Goal: Task Accomplishment & Management: Manage account settings

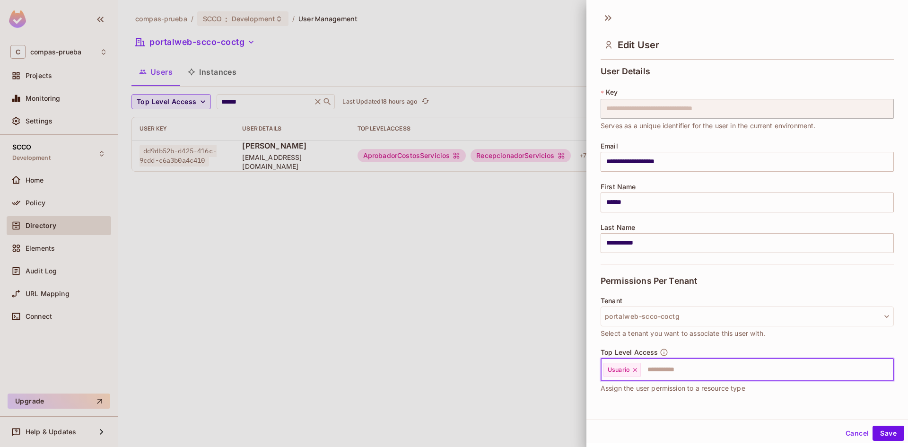
scroll to position [47, 0]
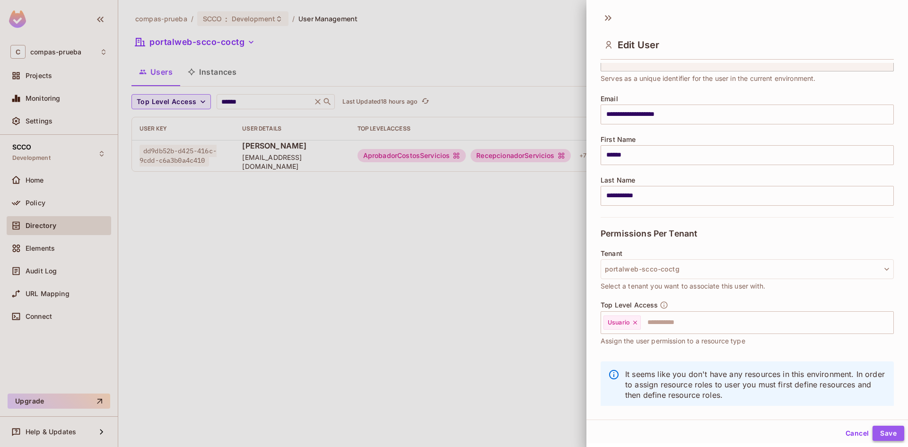
click at [880, 432] on button "Save" at bounding box center [888, 433] width 32 height 15
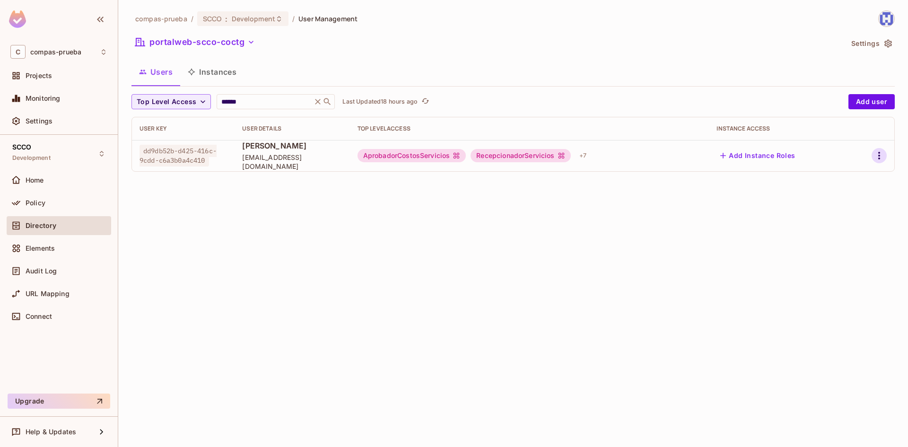
click at [881, 155] on icon "button" at bounding box center [878, 155] width 11 height 11
click at [848, 176] on li "Edit" at bounding box center [838, 177] width 84 height 21
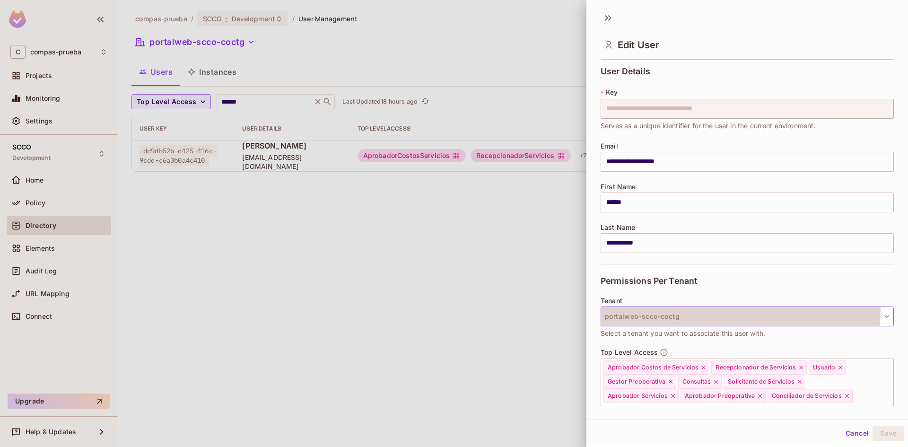
click at [725, 310] on button "portalweb-scco-coctg" at bounding box center [746, 316] width 293 height 20
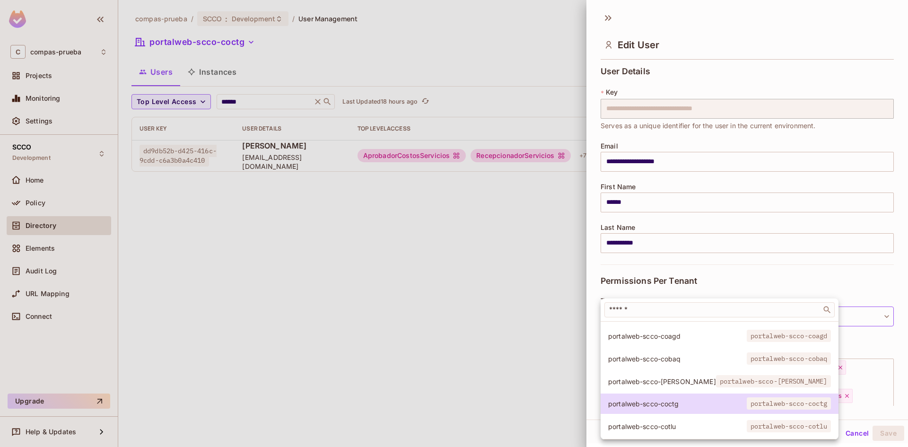
click at [678, 356] on span "portalweb-scco-cobaq" at bounding box center [677, 358] width 139 height 9
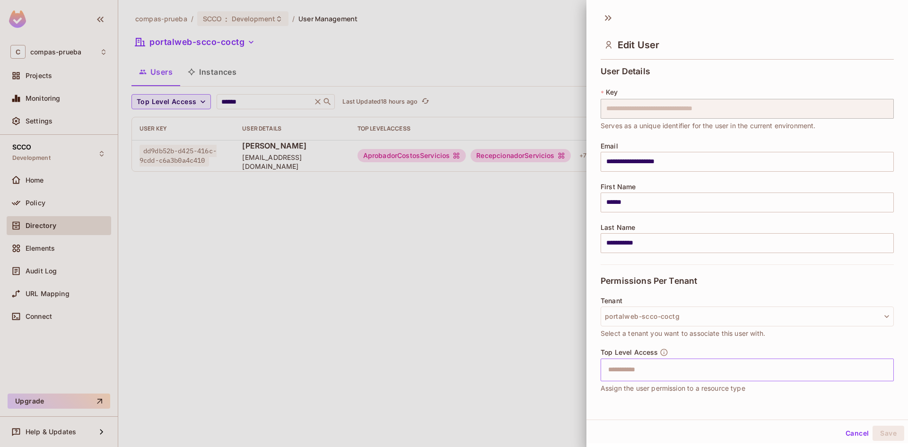
click at [686, 372] on input "text" at bounding box center [738, 369] width 273 height 19
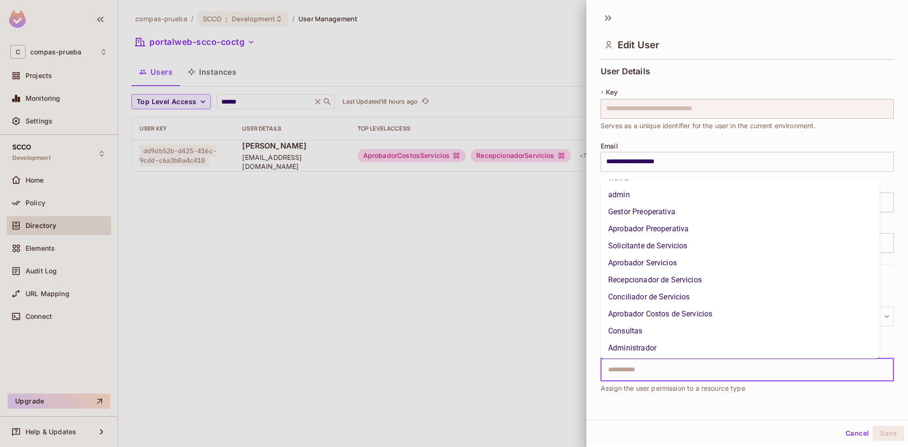
scroll to position [67, 0]
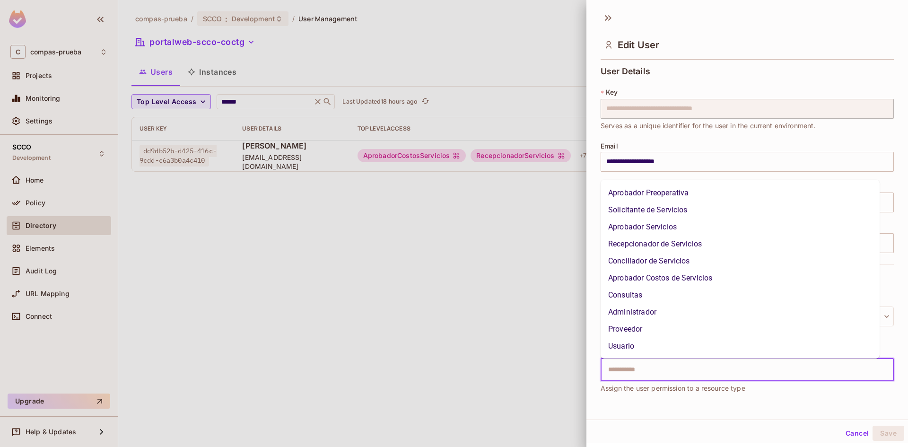
click at [618, 351] on li "Usuario" at bounding box center [739, 346] width 279 height 17
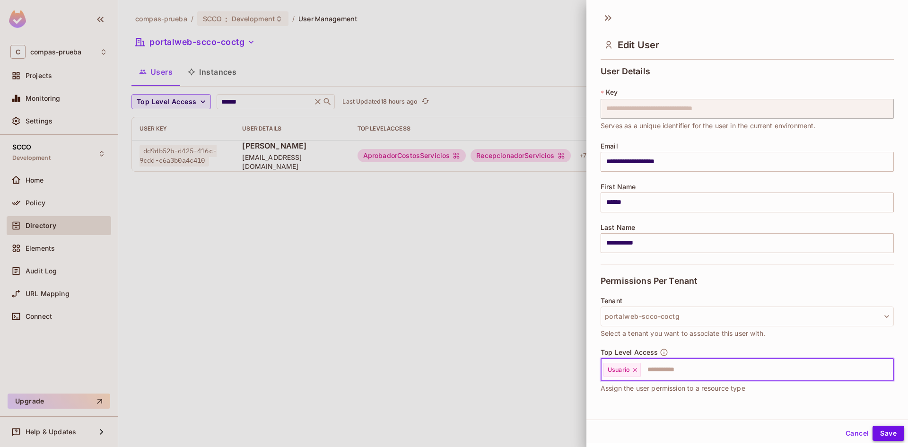
click at [876, 429] on button "Save" at bounding box center [888, 433] width 32 height 15
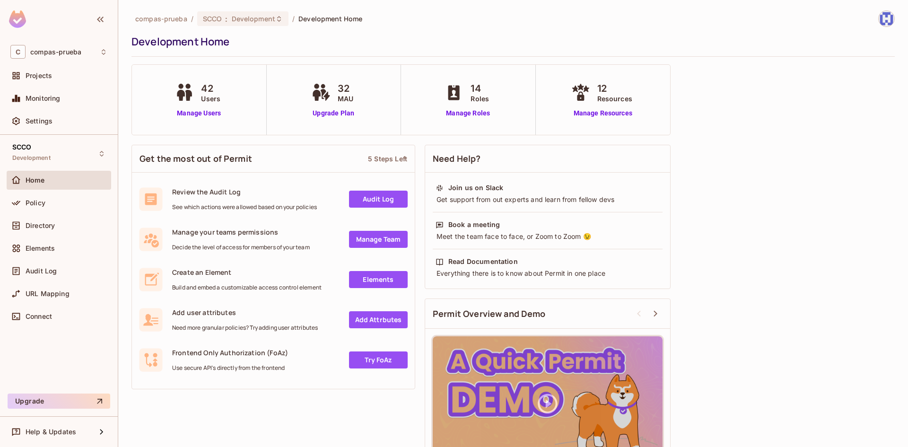
click at [762, 184] on div "Get the most out of Permit 5 Steps Left Review the Audit Log See which actions …" at bounding box center [512, 313] width 763 height 347
drag, startPoint x: 46, startPoint y: 225, endPoint x: 315, endPoint y: 189, distance: 271.0
click at [47, 225] on span "Directory" at bounding box center [40, 226] width 29 height 8
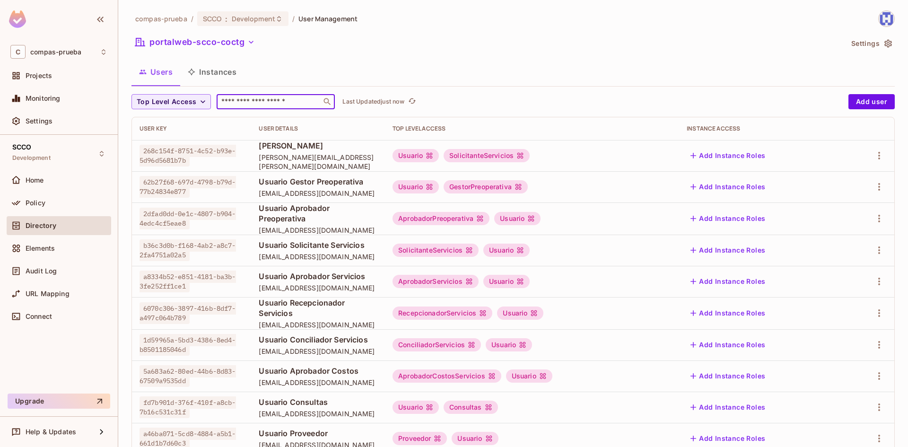
click at [262, 102] on input "text" at bounding box center [268, 101] width 99 height 9
type input "******"
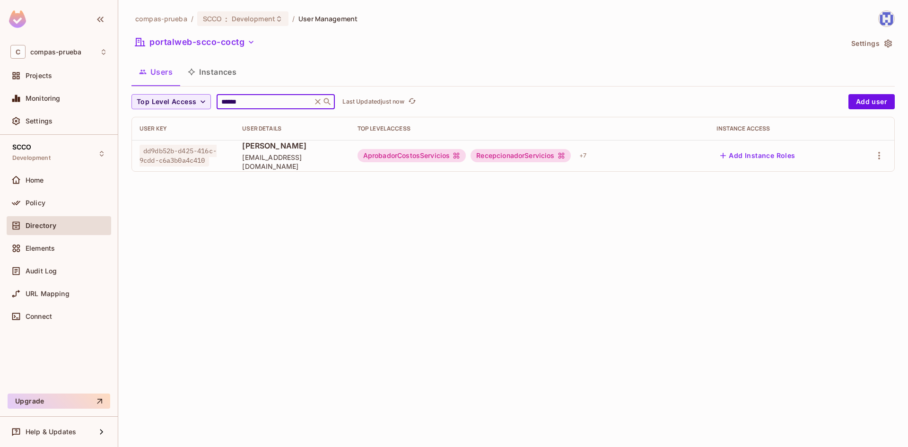
drag, startPoint x: 307, startPoint y: 219, endPoint x: 298, endPoint y: 187, distance: 34.0
click at [308, 218] on div "compas-prueba / SCCO : Development / User Management portalweb-scco-coctg Setti…" at bounding box center [513, 223] width 790 height 447
click at [883, 153] on icon "button" at bounding box center [878, 155] width 11 height 11
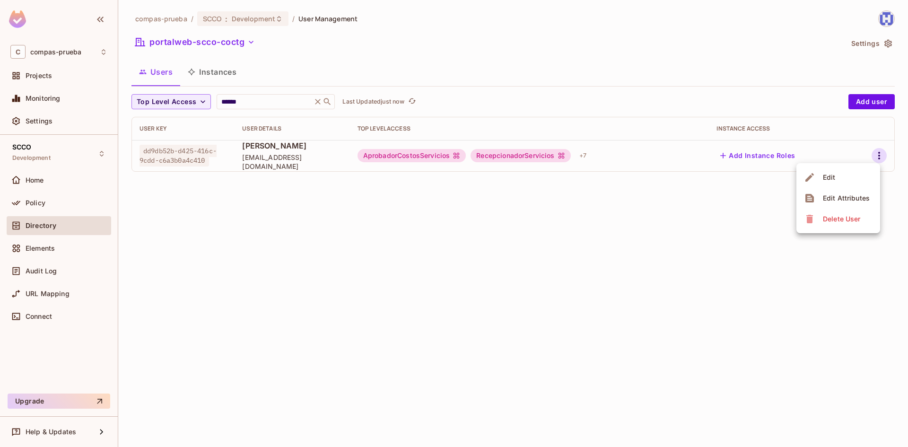
click at [839, 170] on li "Edit" at bounding box center [838, 177] width 84 height 21
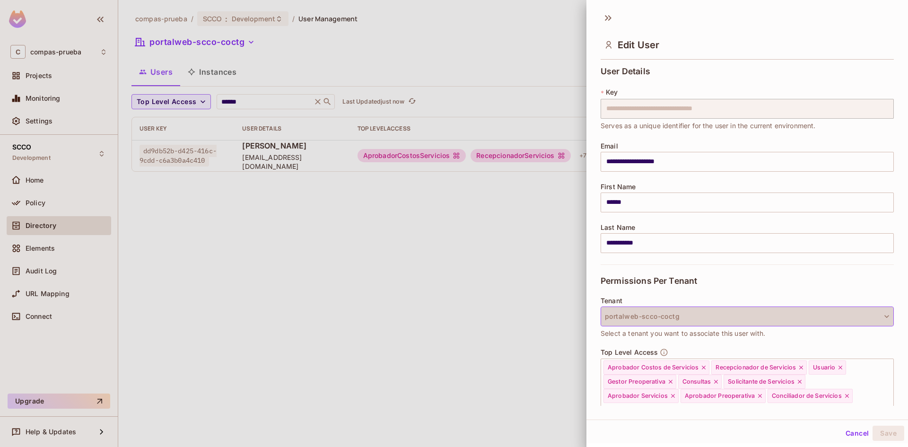
click at [882, 319] on icon "button" at bounding box center [886, 316] width 9 height 9
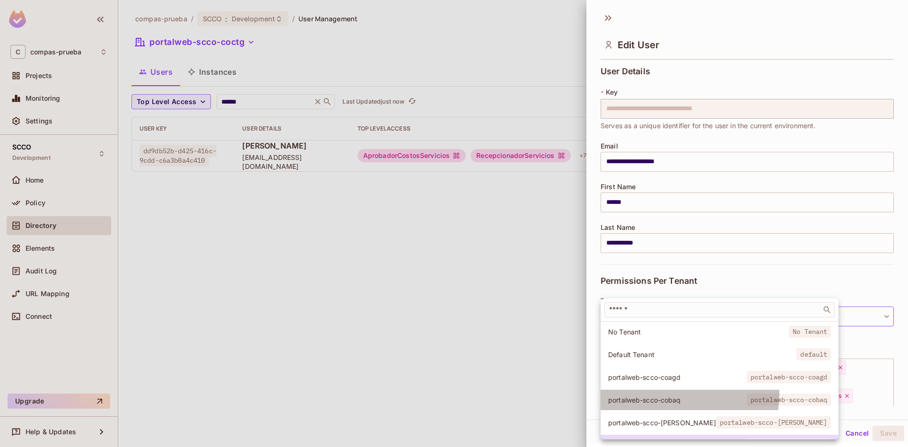
click at [660, 393] on li "portalweb-scco-cobaq portalweb-scco-cobaq" at bounding box center [719, 400] width 238 height 20
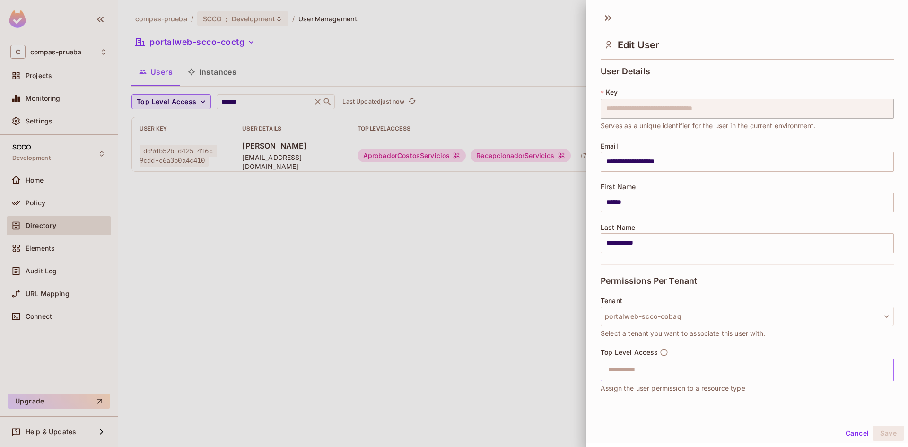
click at [709, 370] on input "text" at bounding box center [738, 369] width 273 height 19
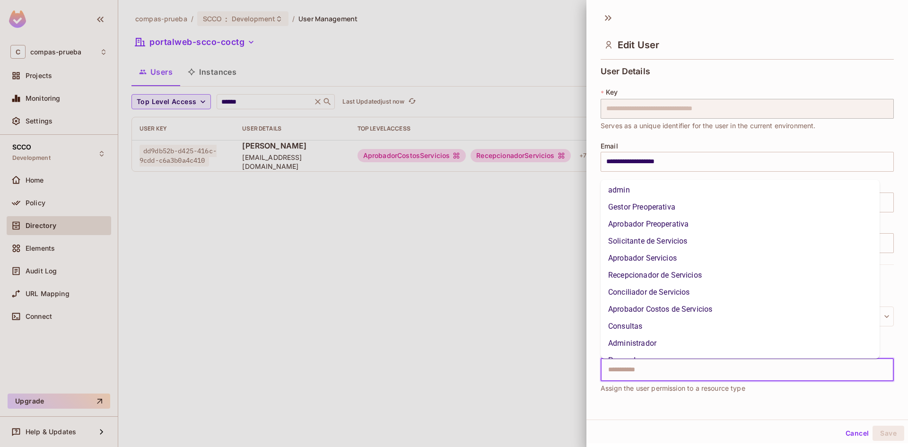
scroll to position [67, 0]
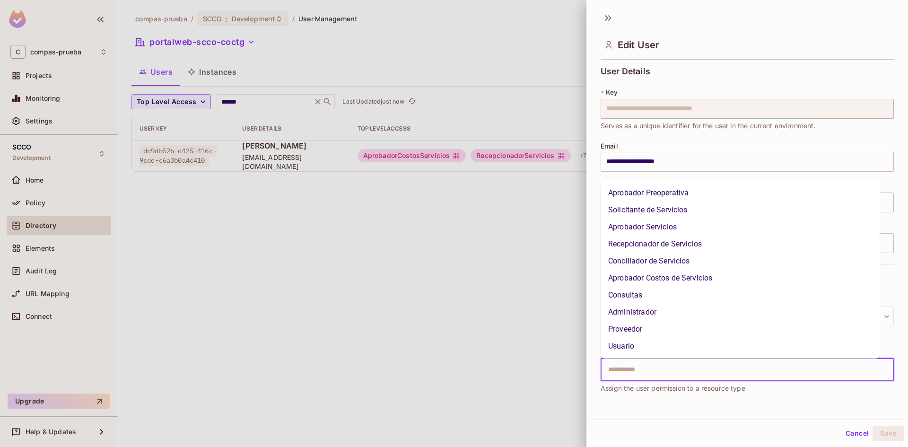
click at [643, 344] on li "Usuario" at bounding box center [739, 346] width 279 height 17
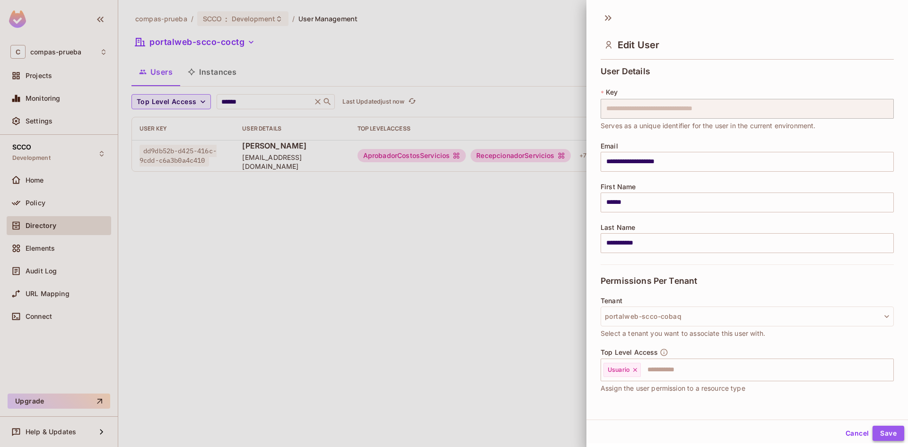
click at [877, 432] on button "Save" at bounding box center [888, 433] width 32 height 15
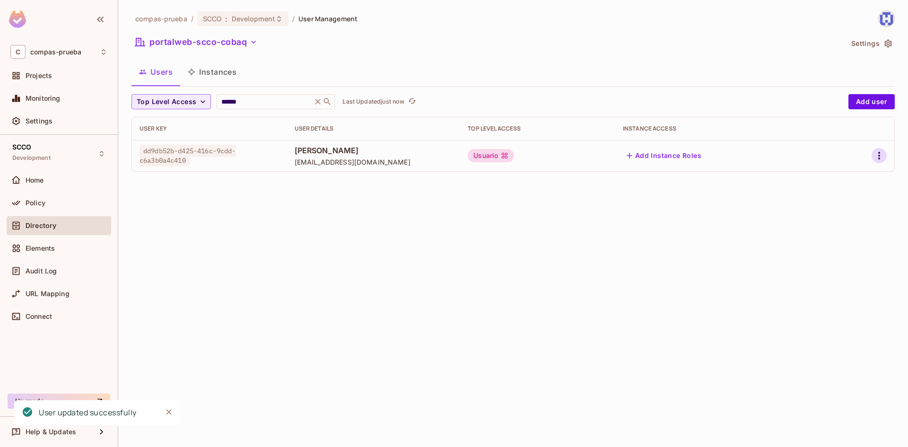
click at [879, 156] on icon "button" at bounding box center [878, 155] width 11 height 11
click at [840, 176] on li "Edit" at bounding box center [838, 177] width 84 height 21
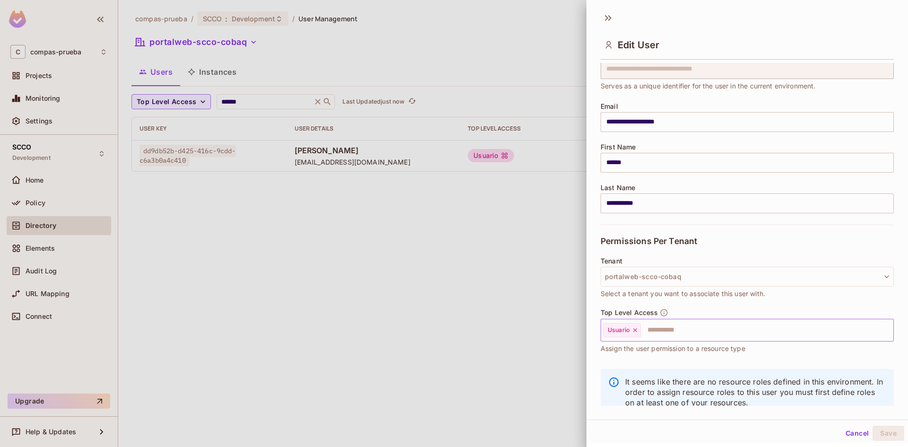
scroll to position [64, 0]
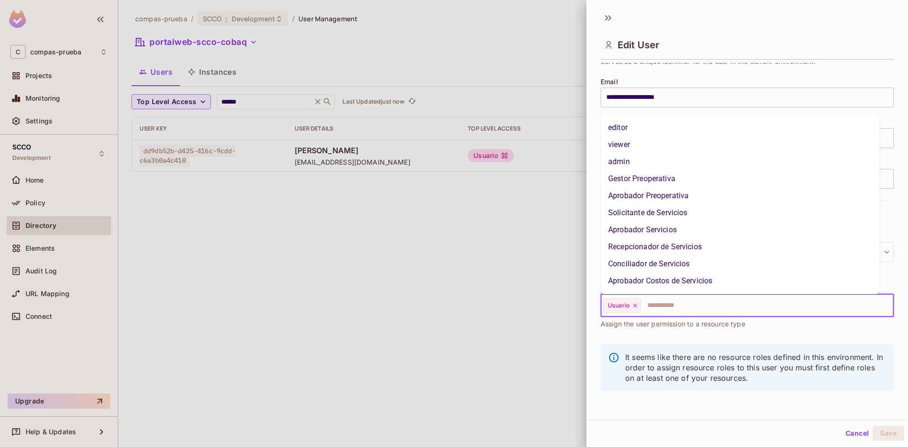
click at [739, 300] on input "text" at bounding box center [759, 305] width 234 height 19
click at [668, 176] on li "Gestor Preoperativa" at bounding box center [739, 178] width 279 height 17
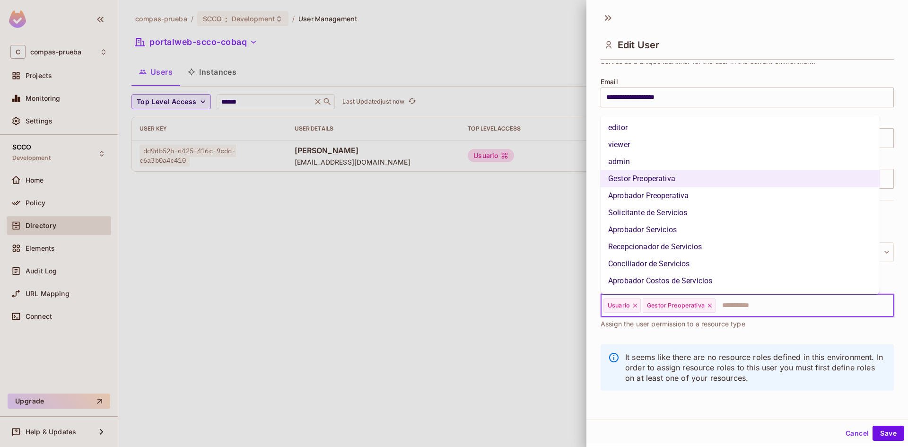
click at [751, 309] on input "text" at bounding box center [795, 305] width 159 height 19
drag, startPoint x: 664, startPoint y: 195, endPoint x: 747, endPoint y: 235, distance: 92.6
click at [667, 196] on li "Aprobador Preoperativa" at bounding box center [739, 195] width 279 height 17
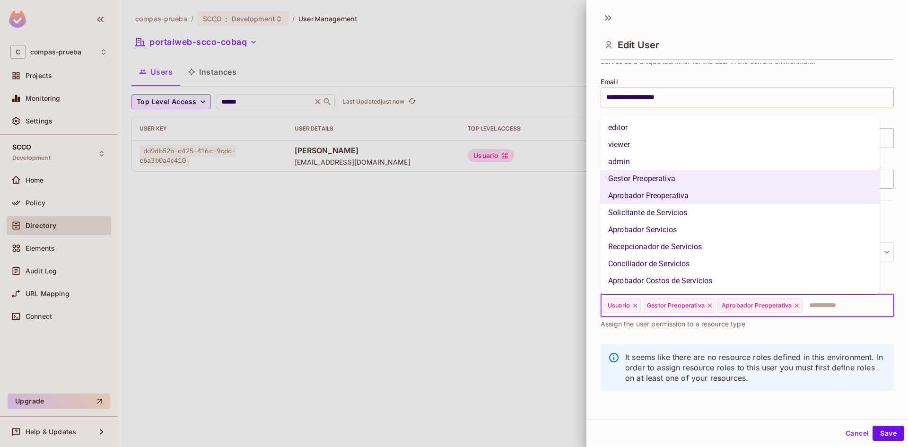
click at [823, 308] on input "text" at bounding box center [839, 305] width 72 height 19
click at [650, 210] on li "Solicitante de Servicios" at bounding box center [739, 212] width 279 height 17
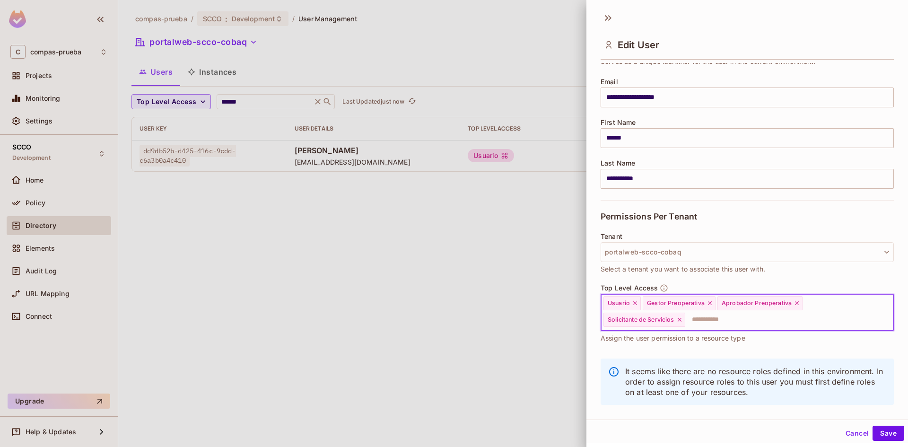
click at [851, 318] on input "text" at bounding box center [780, 319] width 189 height 19
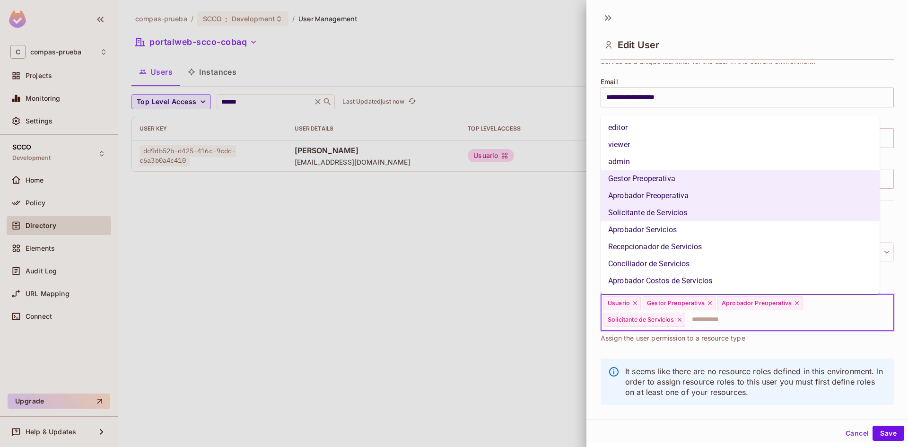
drag, startPoint x: 641, startPoint y: 229, endPoint x: 761, endPoint y: 277, distance: 128.8
click at [642, 229] on li "Aprobador Servicios" at bounding box center [739, 229] width 279 height 17
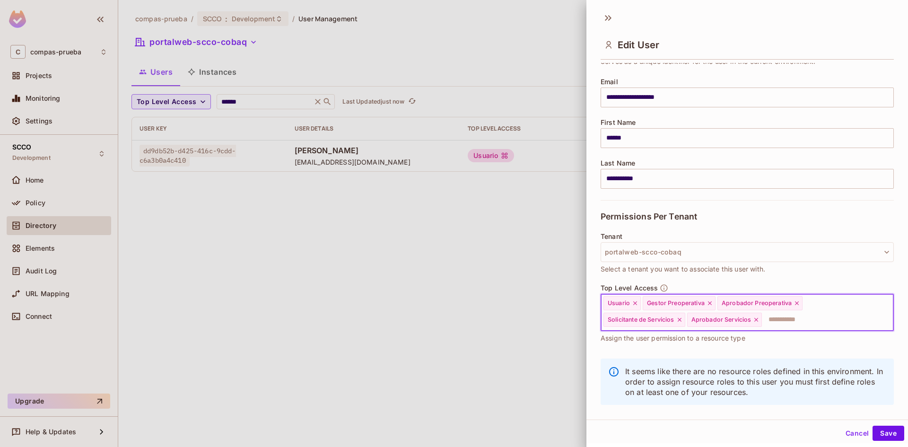
click at [809, 323] on input "text" at bounding box center [819, 319] width 113 height 19
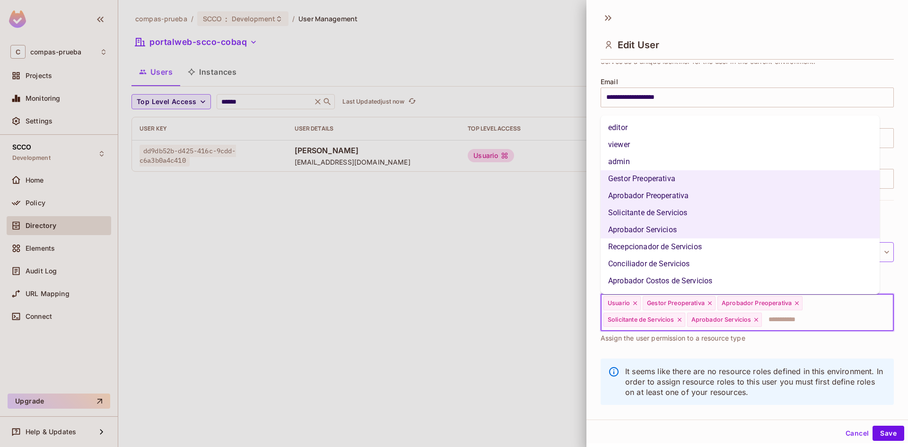
drag, startPoint x: 665, startPoint y: 243, endPoint x: 692, endPoint y: 255, distance: 30.1
click at [665, 243] on li "Recepcionador de Servicios" at bounding box center [739, 246] width 279 height 17
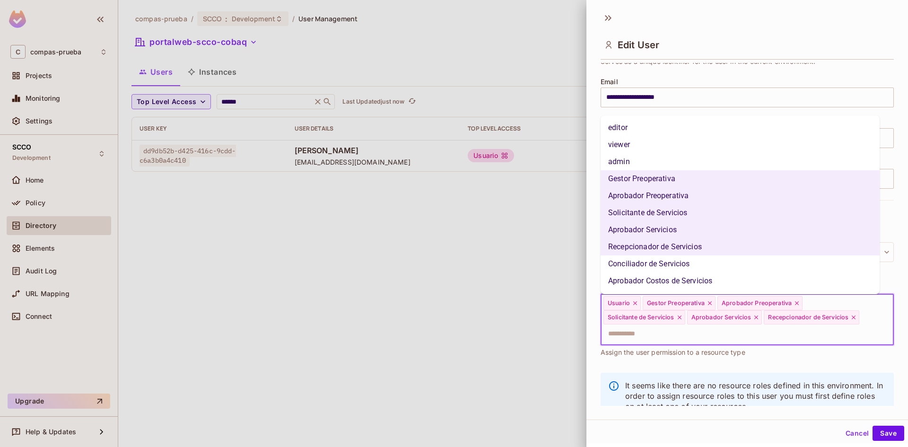
click at [783, 336] on input "text" at bounding box center [738, 333] width 273 height 19
click at [661, 258] on li "Conciliador de Servicios" at bounding box center [739, 263] width 279 height 17
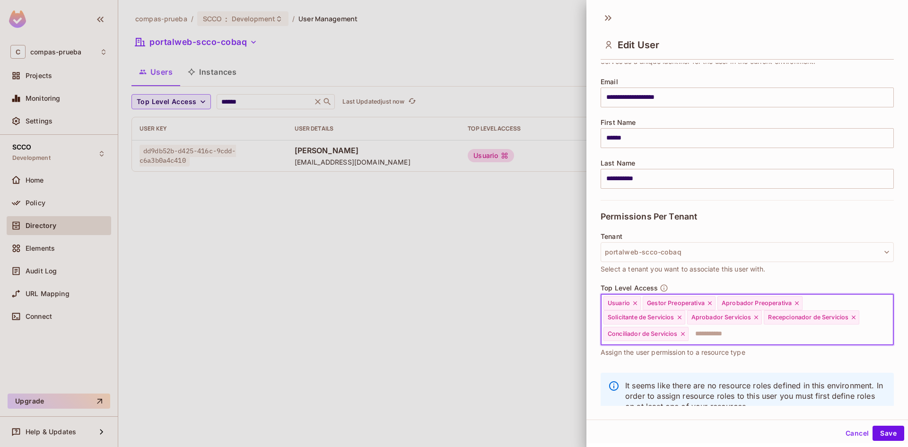
click at [714, 337] on input "text" at bounding box center [782, 333] width 186 height 19
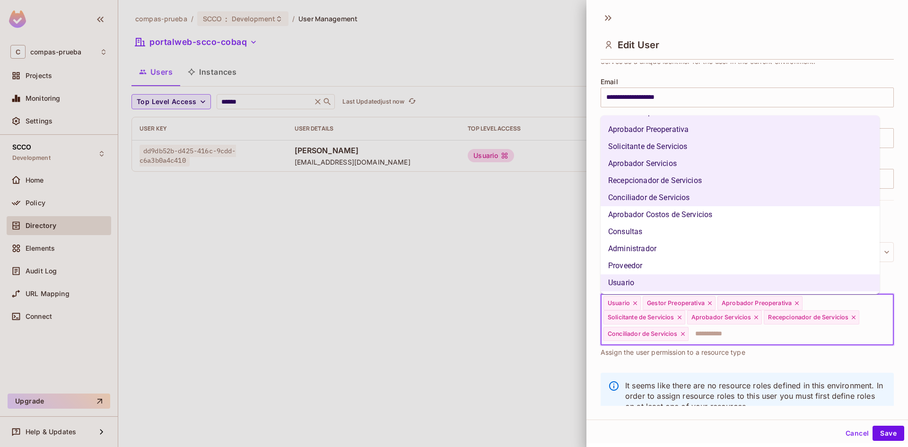
scroll to position [67, 0]
click at [693, 217] on li "Aprobador Costos de Servicios" at bounding box center [739, 213] width 279 height 17
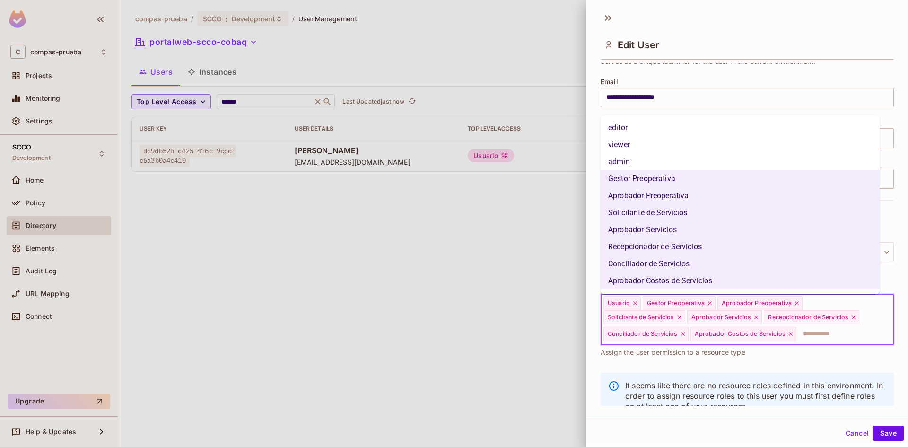
click at [824, 335] on input "text" at bounding box center [836, 333] width 78 height 19
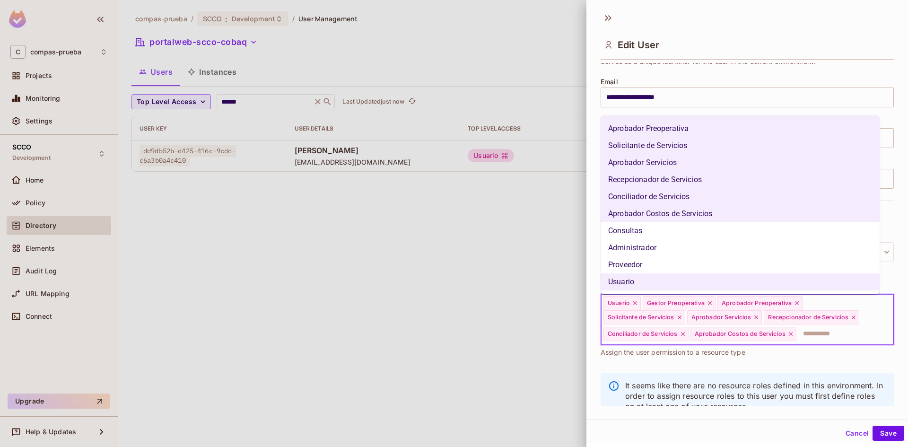
click at [638, 232] on li "Consultas" at bounding box center [739, 230] width 279 height 17
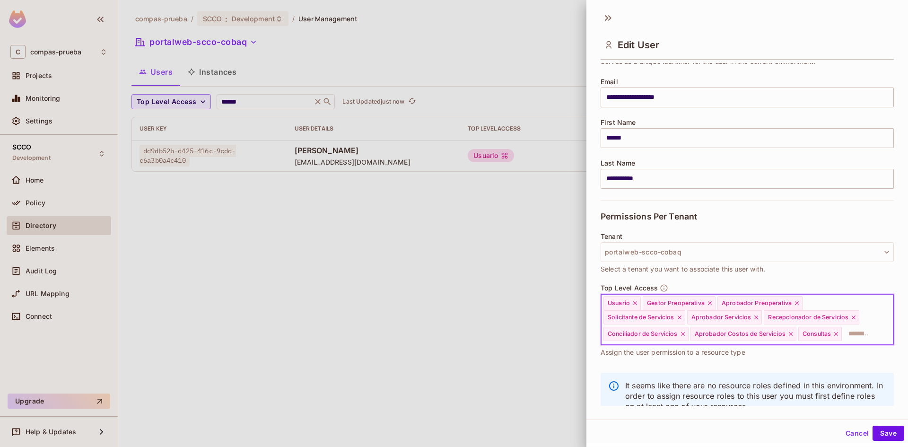
click at [843, 343] on input "text" at bounding box center [859, 333] width 33 height 19
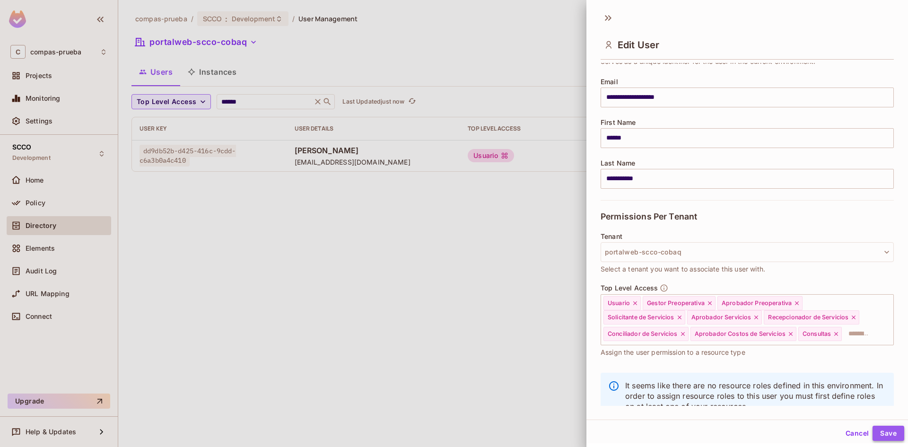
click at [882, 435] on button "Save" at bounding box center [888, 433] width 32 height 15
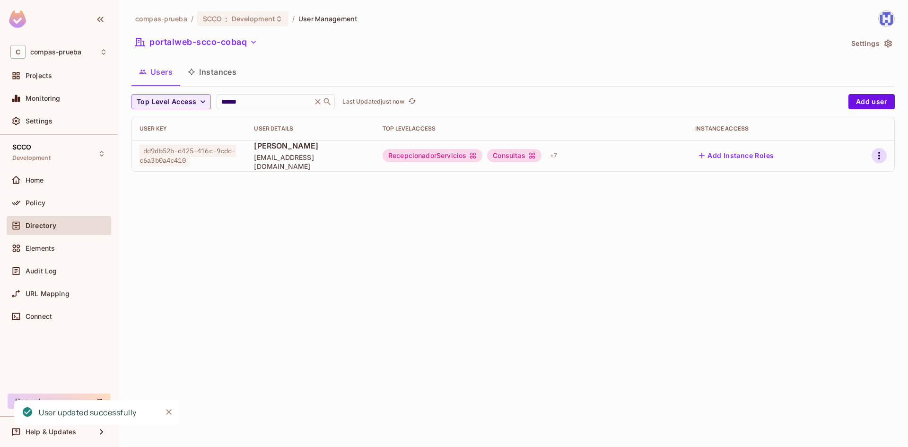
click at [876, 154] on icon "button" at bounding box center [878, 155] width 11 height 11
click at [852, 176] on li "Edit" at bounding box center [838, 177] width 84 height 21
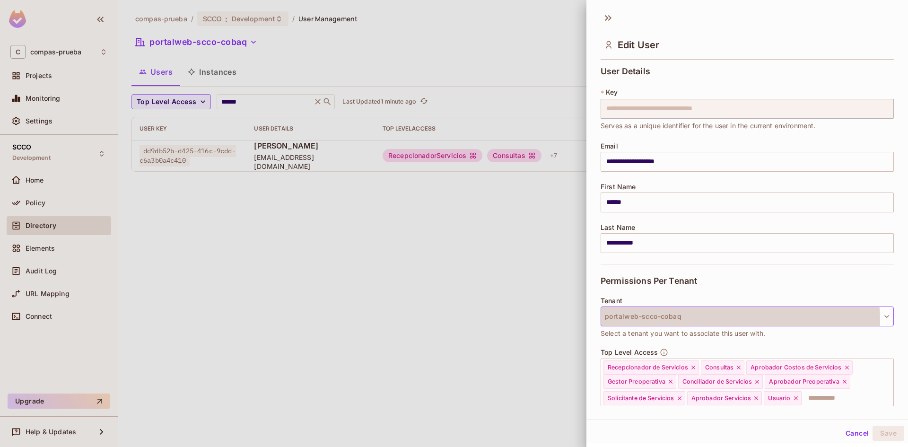
click at [736, 320] on button "portalweb-scco-cobaq" at bounding box center [746, 316] width 293 height 20
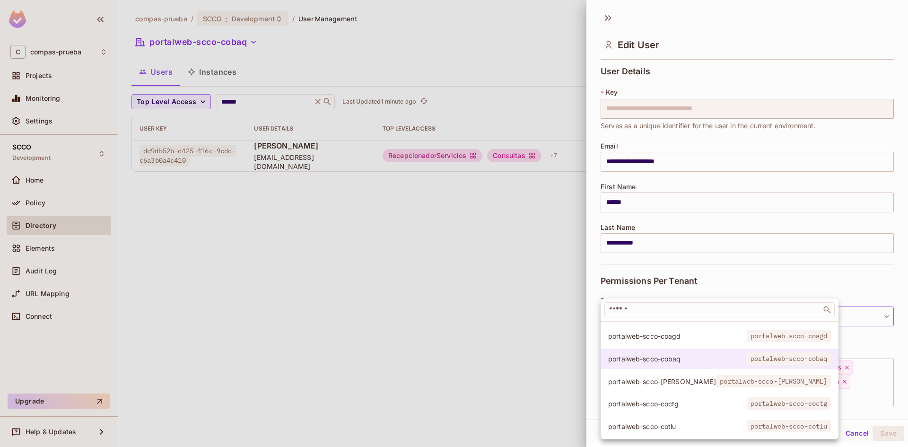
scroll to position [48, 0]
click at [668, 422] on span "portalweb-scco-cotlu" at bounding box center [677, 426] width 139 height 9
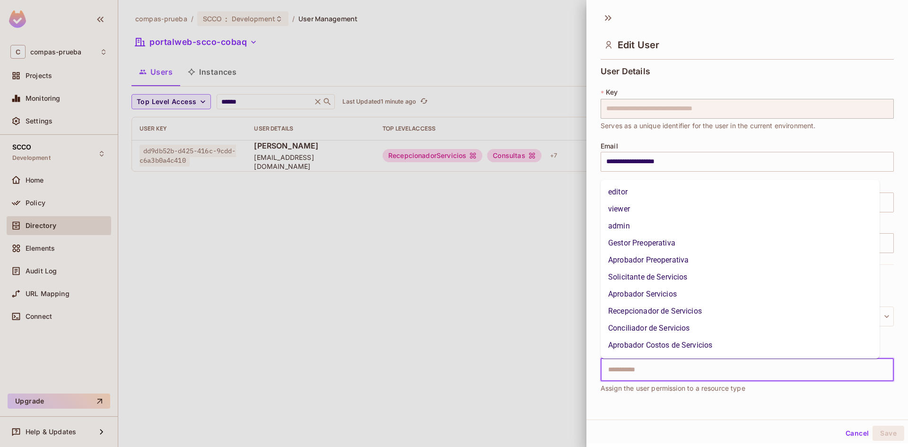
click at [753, 373] on input "text" at bounding box center [738, 369] width 273 height 19
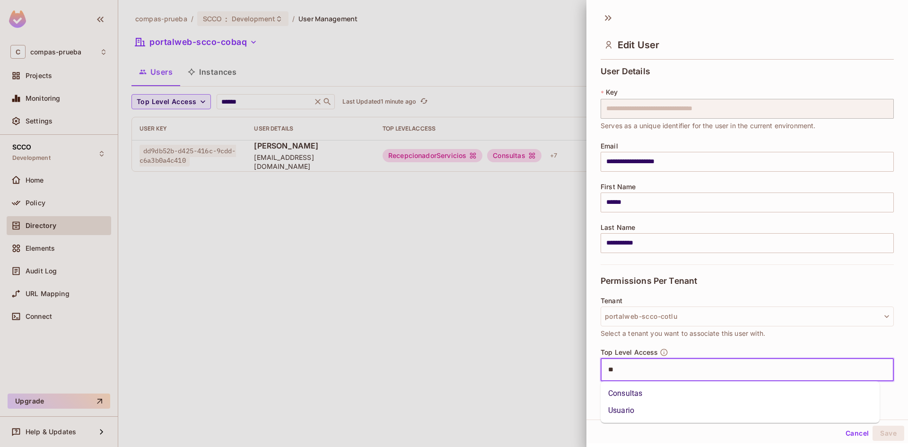
type input "***"
click at [708, 395] on li "Usuario" at bounding box center [739, 393] width 279 height 17
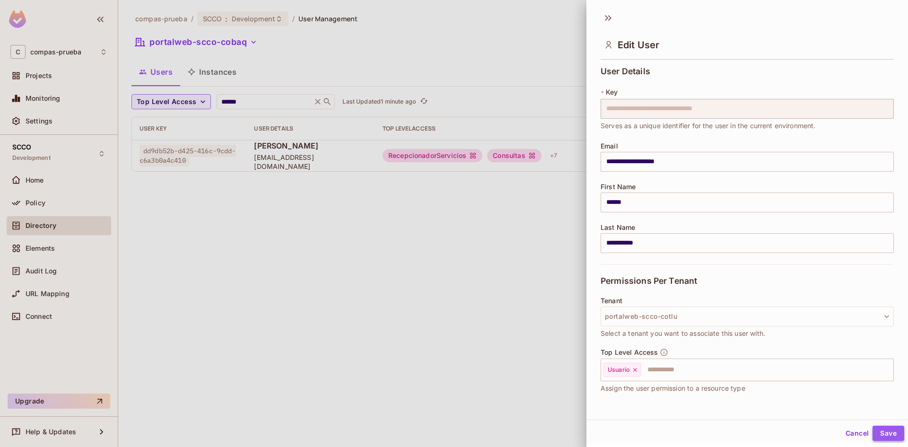
click at [875, 434] on button "Save" at bounding box center [888, 433] width 32 height 15
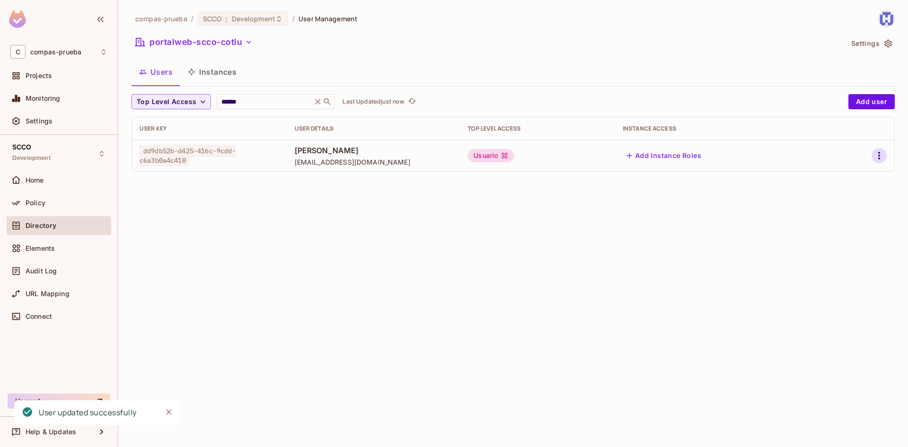
drag, startPoint x: 891, startPoint y: 157, endPoint x: 881, endPoint y: 156, distance: 9.6
click at [890, 157] on td at bounding box center [861, 155] width 66 height 31
click at [881, 156] on icon "button" at bounding box center [878, 155] width 11 height 11
click at [856, 173] on li "Edit" at bounding box center [838, 177] width 84 height 21
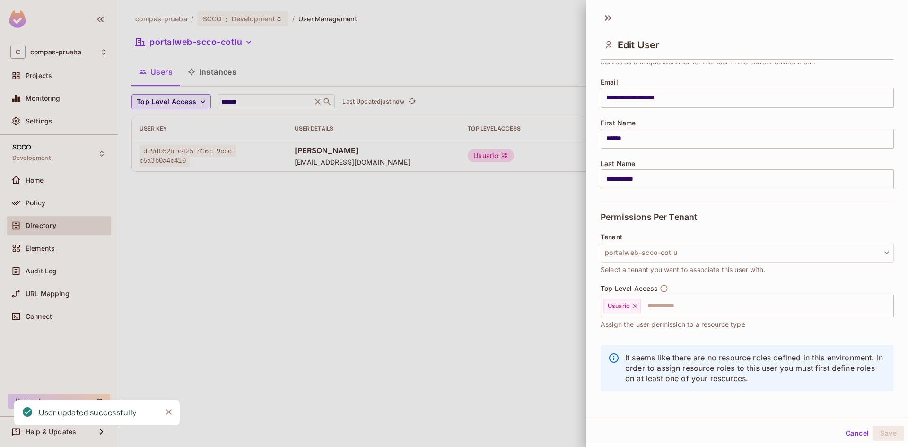
scroll to position [64, 0]
drag, startPoint x: 709, startPoint y: 302, endPoint x: 711, endPoint y: 309, distance: 7.2
click at [709, 303] on input "text" at bounding box center [759, 305] width 234 height 19
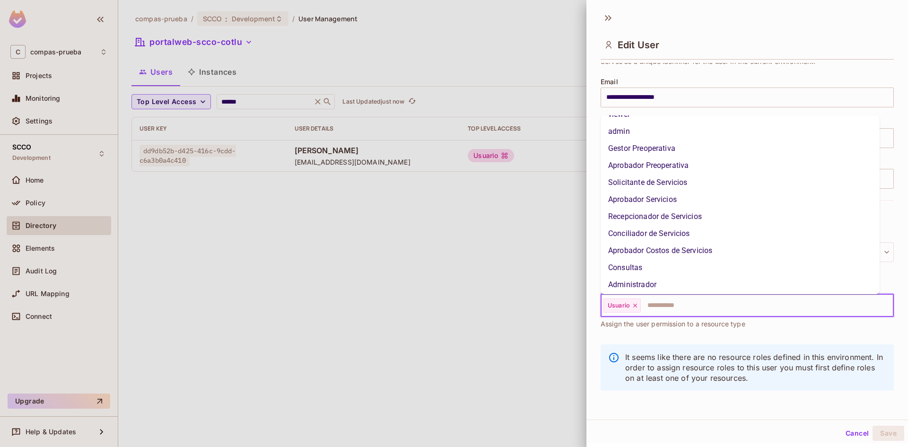
scroll to position [16, 0]
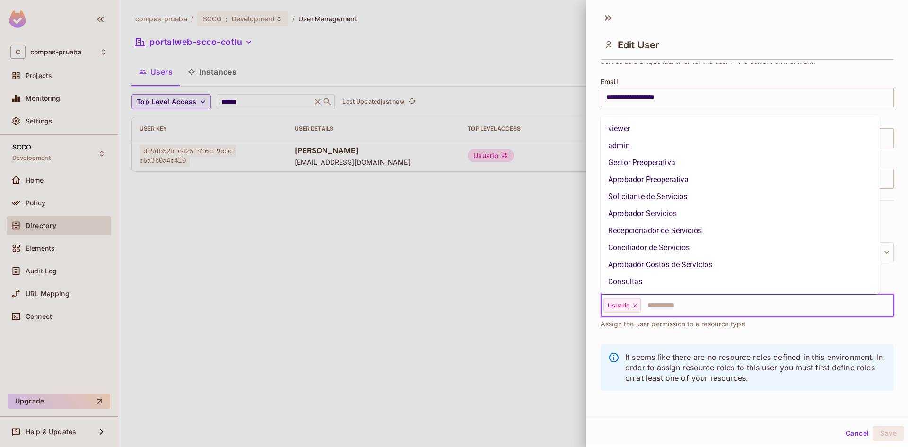
drag, startPoint x: 680, startPoint y: 156, endPoint x: 692, endPoint y: 217, distance: 62.2
click at [680, 157] on li "Gestor Preoperativa" at bounding box center [739, 162] width 279 height 17
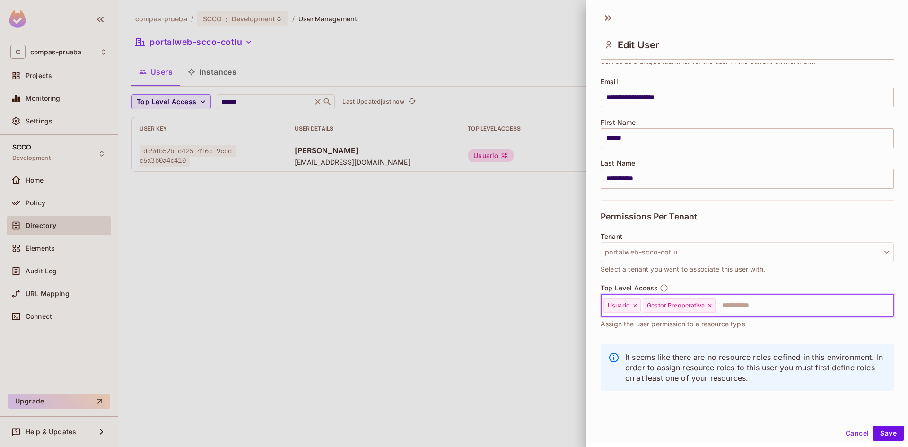
click at [731, 307] on input "text" at bounding box center [795, 305] width 159 height 19
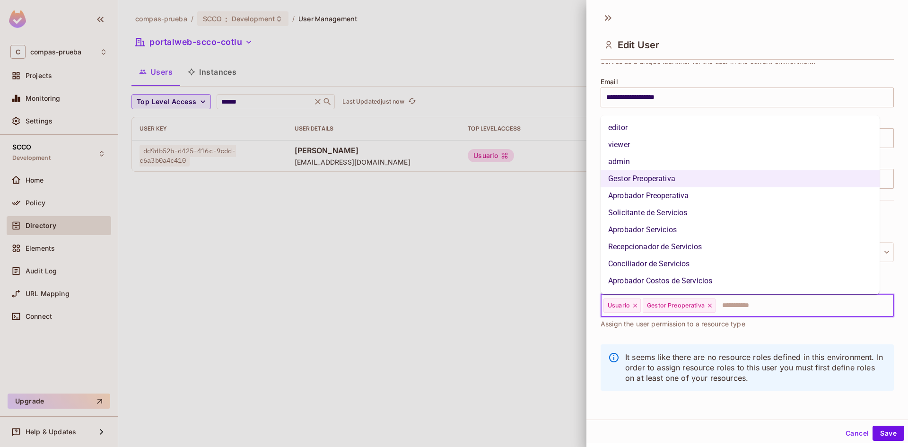
click at [676, 199] on li "Aprobador Preoperativa" at bounding box center [739, 195] width 279 height 17
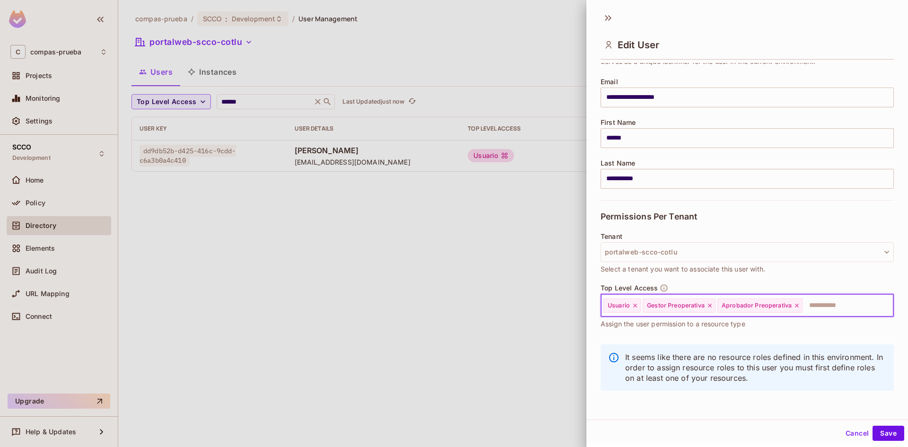
click at [815, 302] on input "text" at bounding box center [839, 305] width 72 height 19
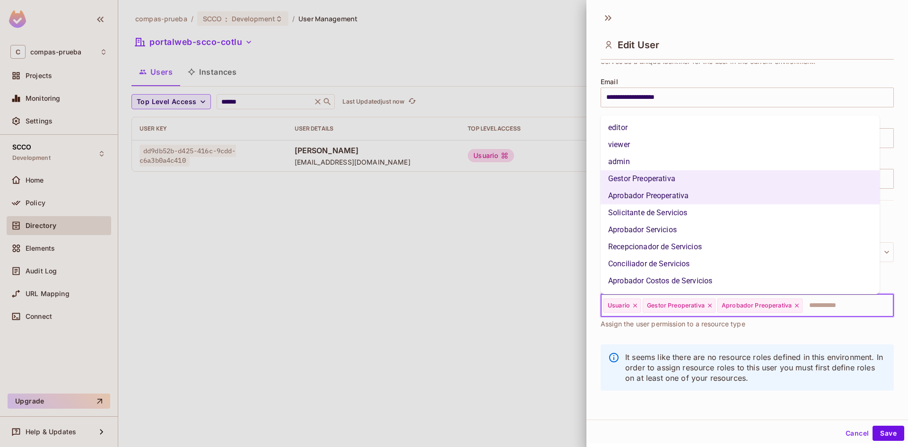
click at [700, 208] on li "Solicitante de Servicios" at bounding box center [739, 212] width 279 height 17
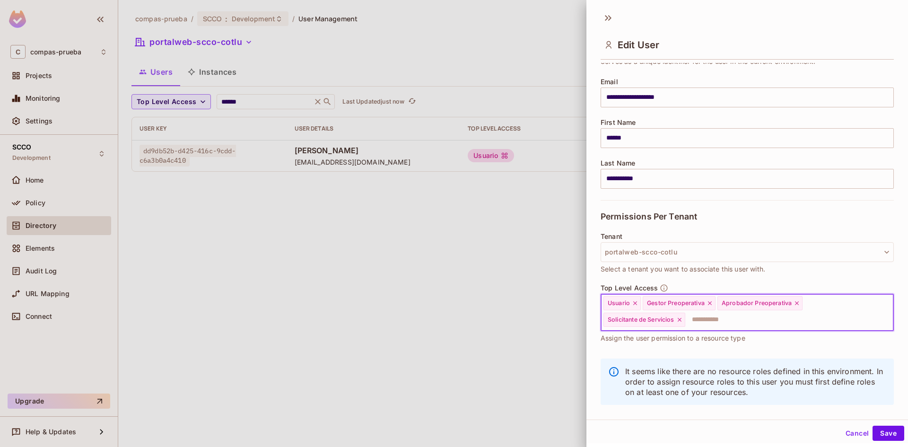
click at [773, 327] on input "text" at bounding box center [780, 319] width 189 height 19
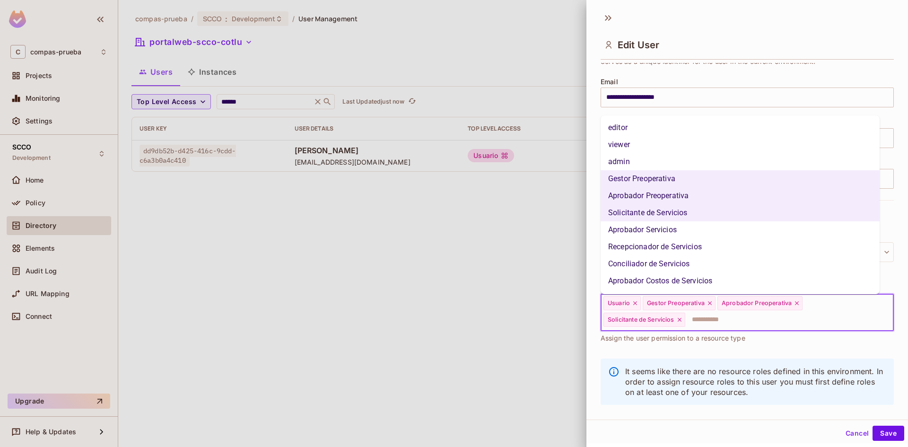
click at [671, 231] on li "Aprobador Servicios" at bounding box center [739, 229] width 279 height 17
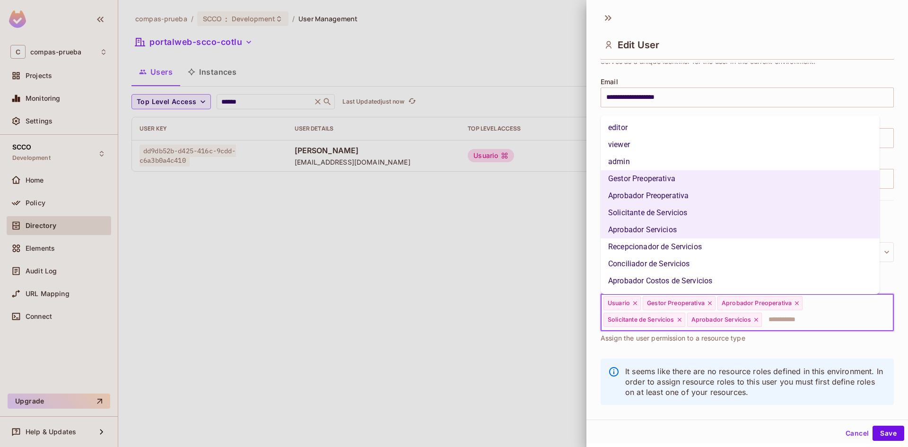
click at [800, 320] on input "text" at bounding box center [819, 319] width 113 height 19
click at [695, 242] on li "Recepcionador de Servicios" at bounding box center [739, 246] width 279 height 17
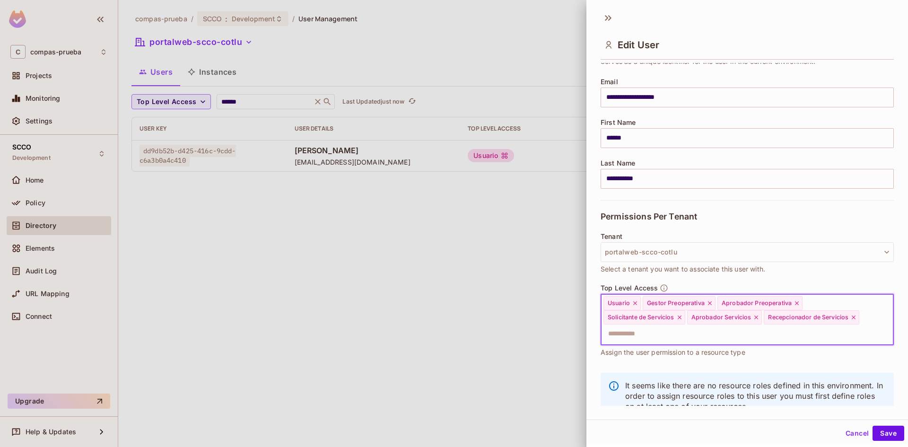
click at [808, 336] on input "text" at bounding box center [738, 333] width 273 height 19
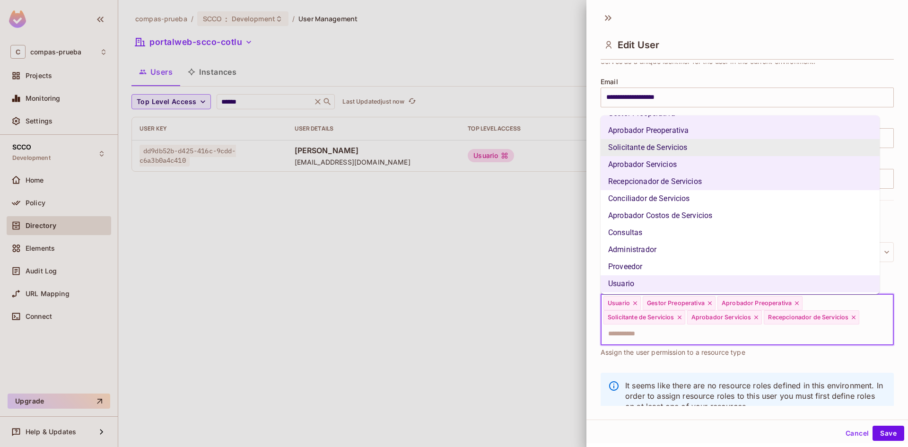
scroll to position [67, 0]
click at [711, 198] on li "Conciliador de Servicios" at bounding box center [739, 196] width 279 height 17
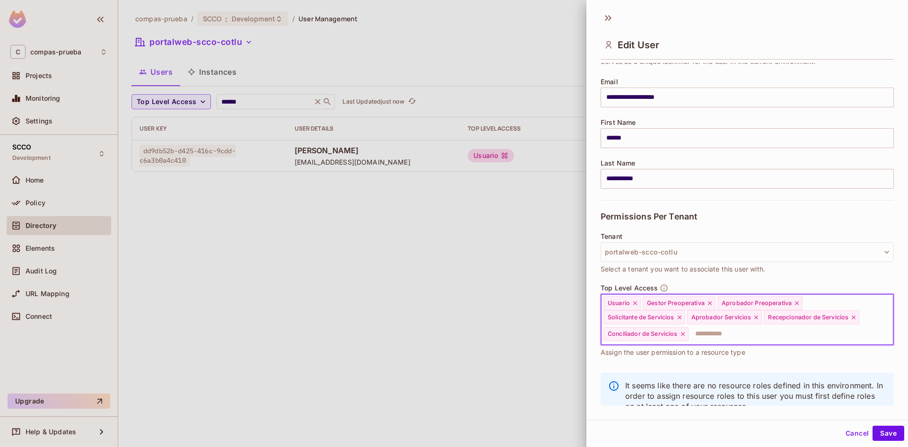
click at [730, 336] on input "text" at bounding box center [782, 333] width 186 height 19
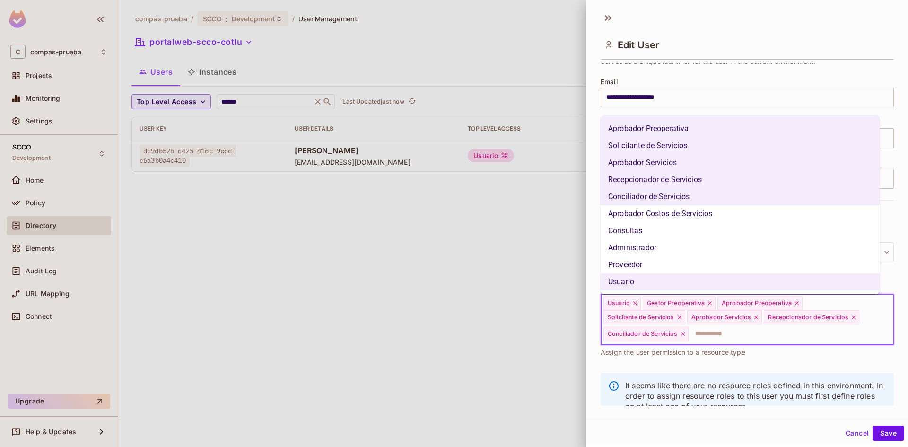
click at [720, 214] on li "Aprobador Costos de Servicios" at bounding box center [739, 213] width 279 height 17
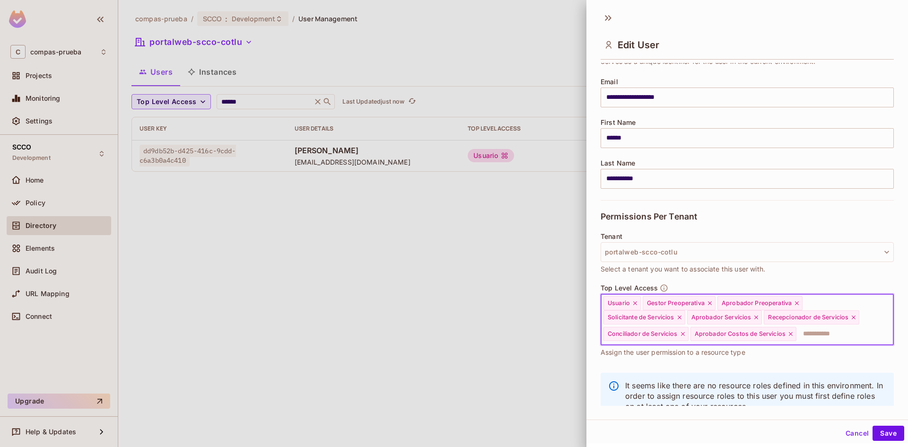
click at [821, 337] on input "text" at bounding box center [836, 333] width 78 height 19
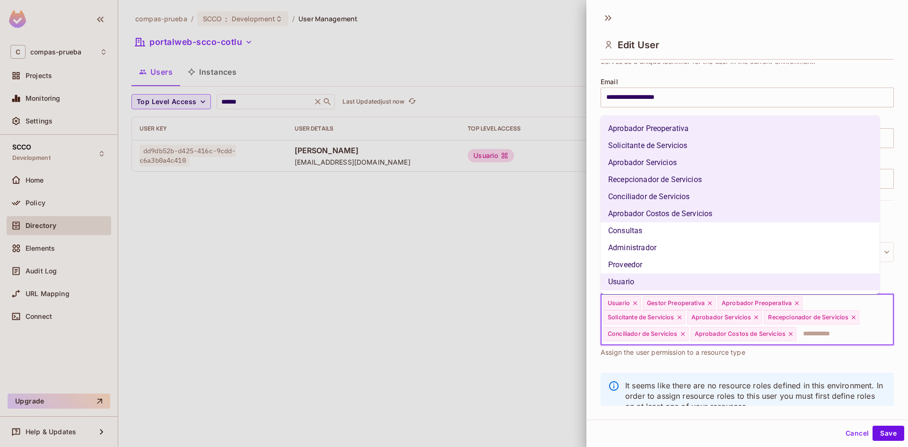
click at [650, 226] on li "Consultas" at bounding box center [739, 230] width 279 height 17
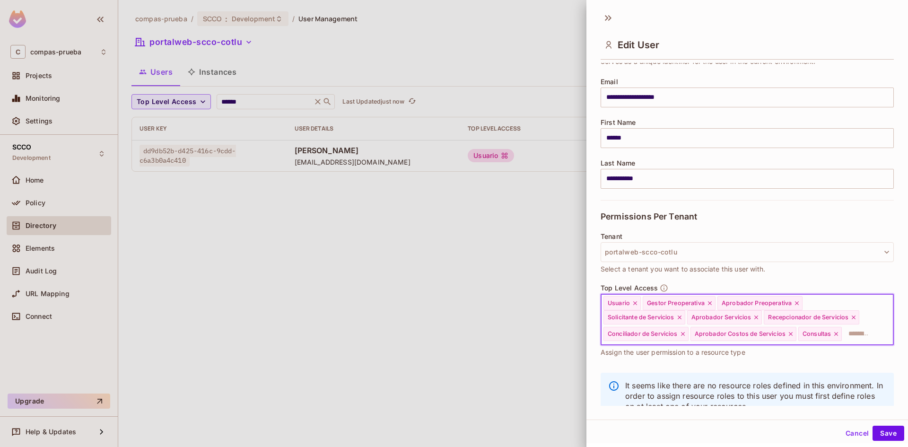
drag, startPoint x: 882, startPoint y: 432, endPoint x: 856, endPoint y: 420, distance: 28.8
click at [882, 432] on button "Save" at bounding box center [888, 433] width 32 height 15
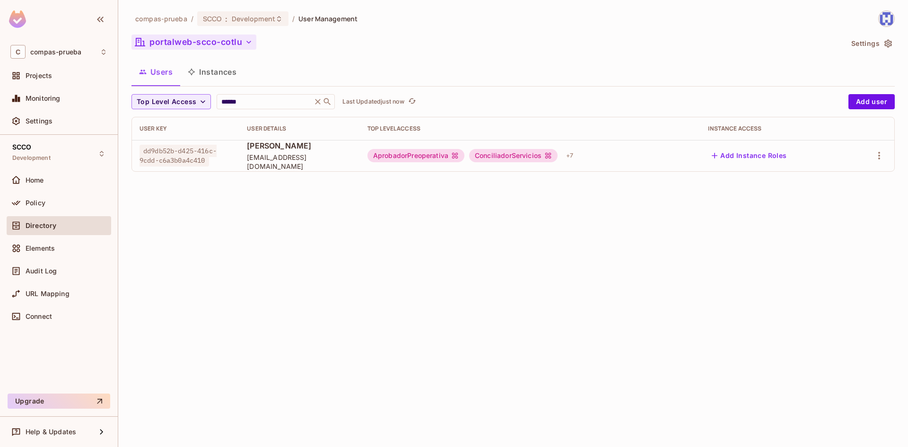
click at [249, 38] on icon "button" at bounding box center [248, 41] width 9 height 9
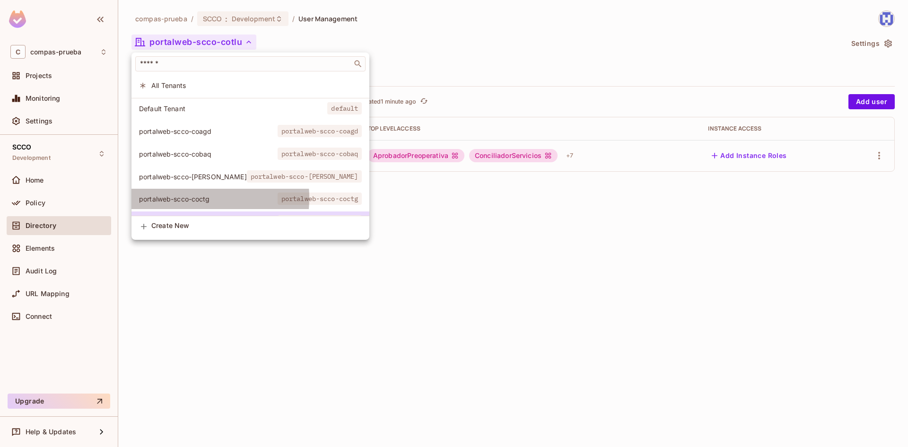
click at [193, 198] on span "portalweb-scco-coctg" at bounding box center [208, 198] width 139 height 9
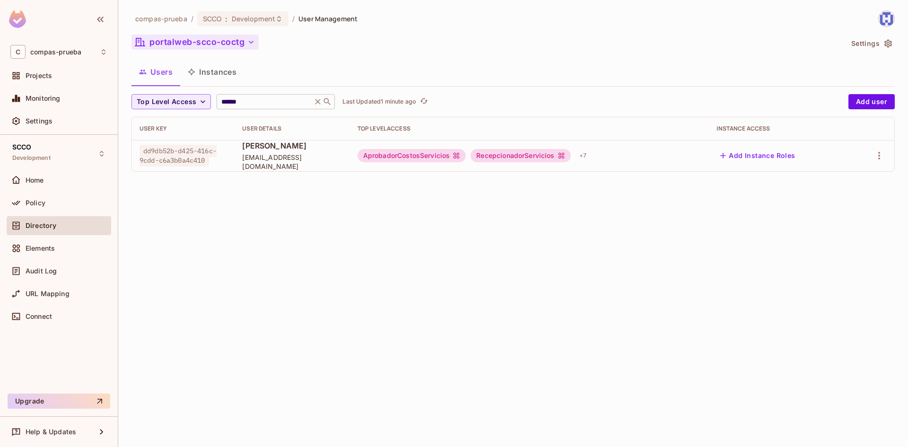
click at [235, 102] on input "******" at bounding box center [264, 101] width 90 height 9
paste input "**********"
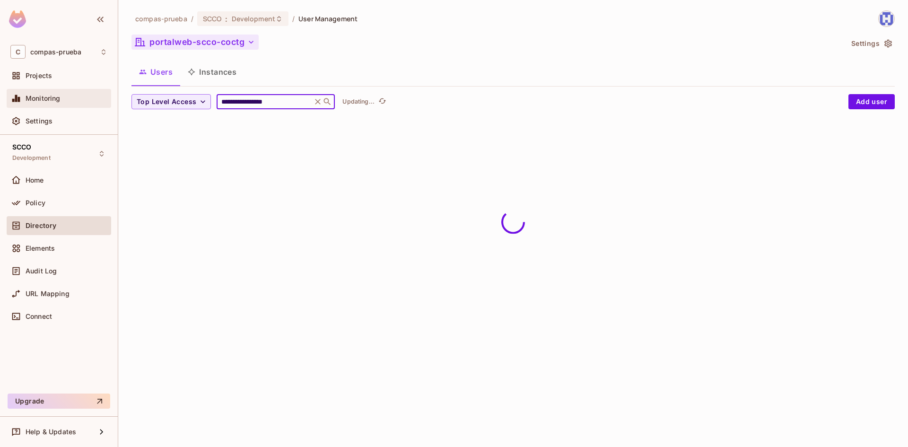
drag, startPoint x: 302, startPoint y: 103, endPoint x: 103, endPoint y: 104, distance: 199.1
click at [92, 99] on div "**********" at bounding box center [454, 223] width 908 height 447
paste input "text"
type input "*******"
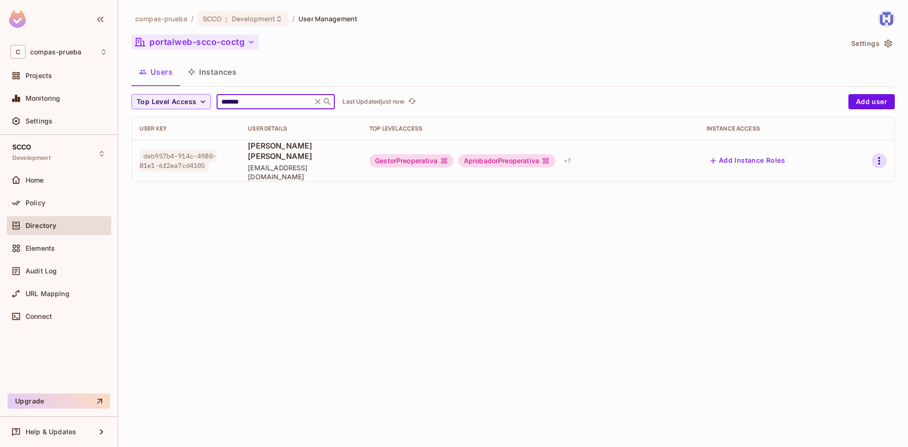
click at [877, 155] on icon "button" at bounding box center [878, 160] width 11 height 11
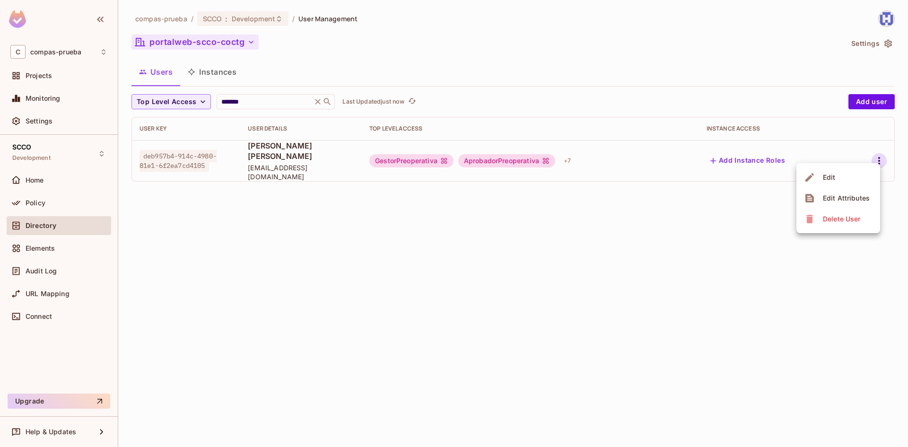
click at [846, 180] on li "Edit" at bounding box center [838, 177] width 84 height 21
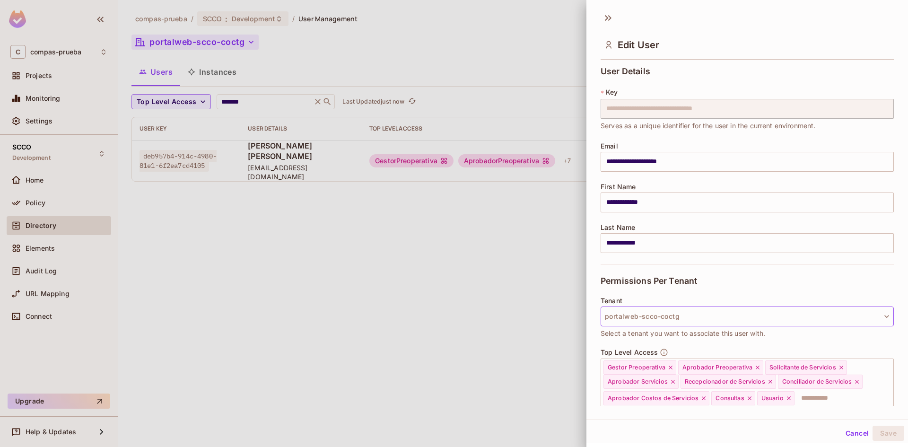
click at [711, 319] on button "portalweb-scco-coctg" at bounding box center [746, 316] width 293 height 20
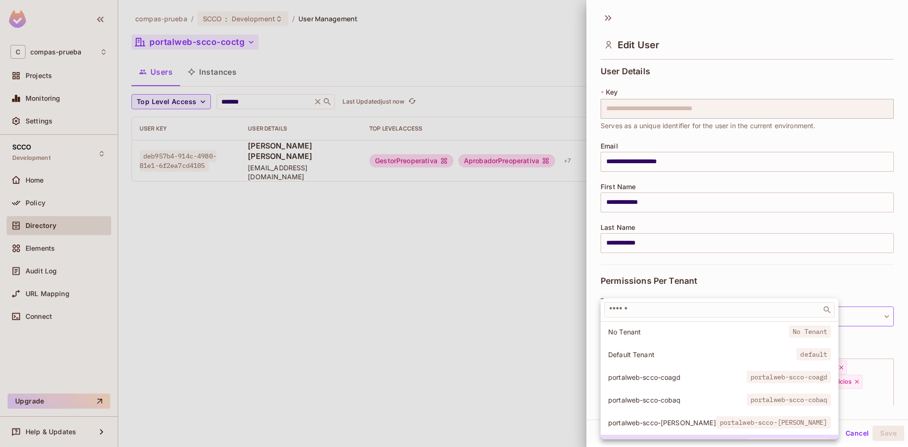
click at [661, 402] on span "portalweb-scco-cobaq" at bounding box center [677, 399] width 139 height 9
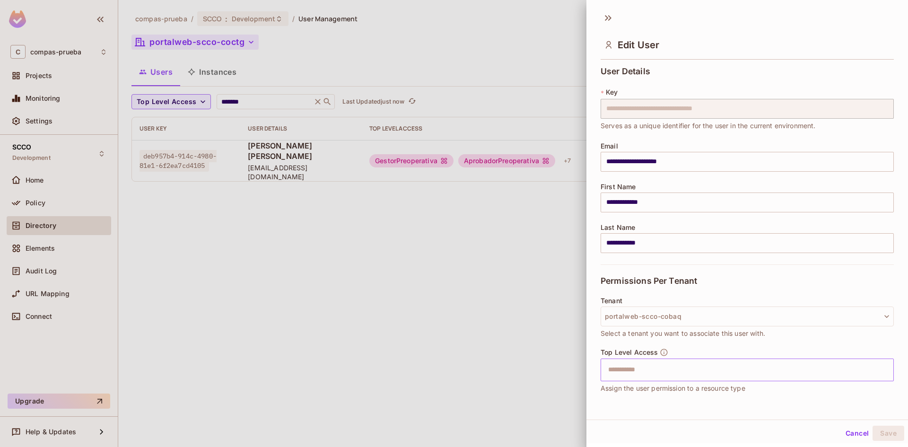
click at [703, 360] on input "text" at bounding box center [738, 369] width 273 height 19
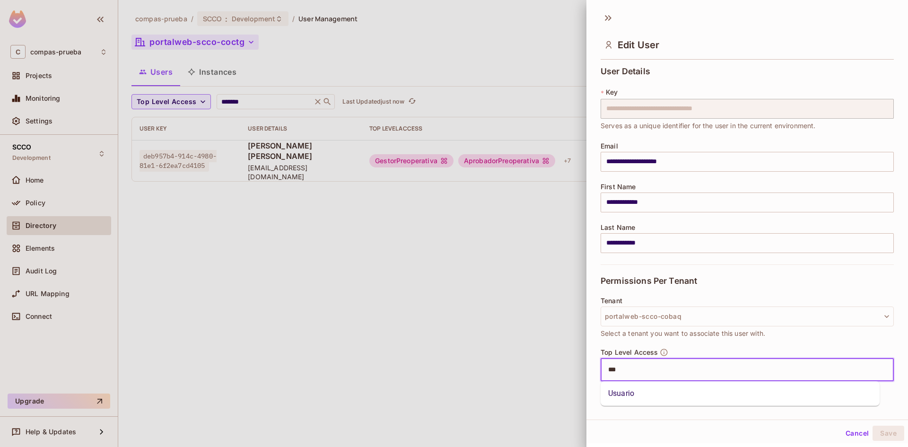
type input "****"
click at [670, 388] on li "Usuario" at bounding box center [739, 393] width 279 height 17
click at [880, 435] on button "Save" at bounding box center [888, 433] width 32 height 15
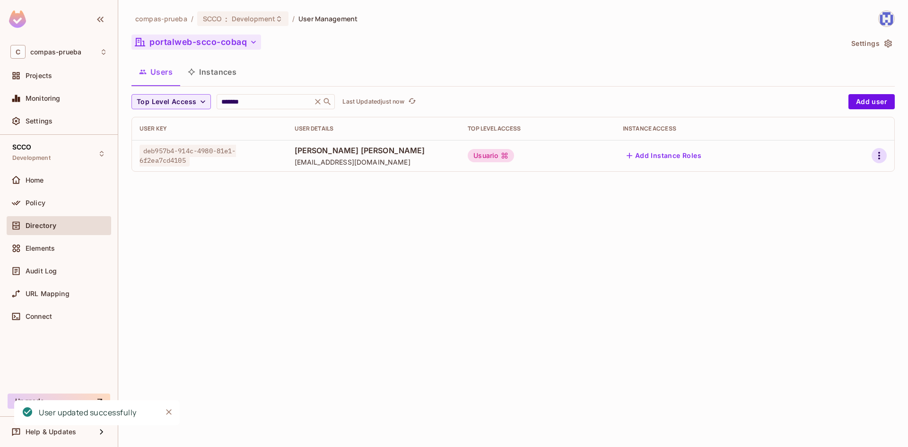
click at [879, 153] on icon "button" at bounding box center [879, 156] width 2 height 8
click at [844, 180] on li "Edit" at bounding box center [838, 177] width 84 height 21
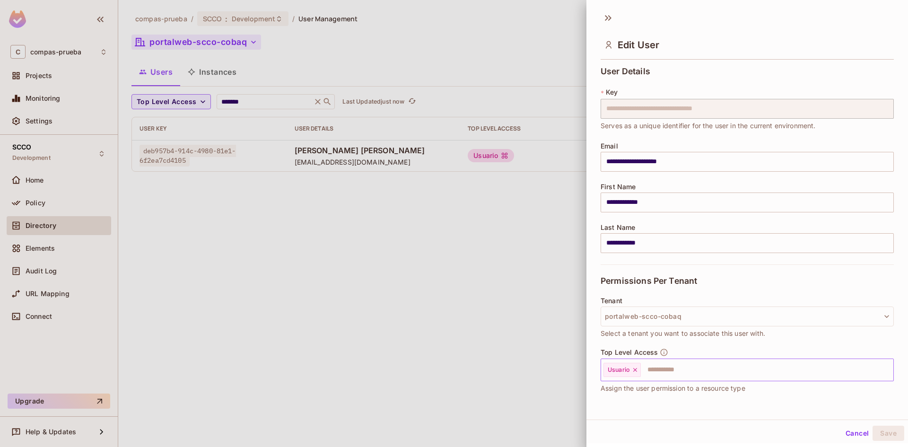
click at [718, 375] on input "text" at bounding box center [759, 369] width 234 height 19
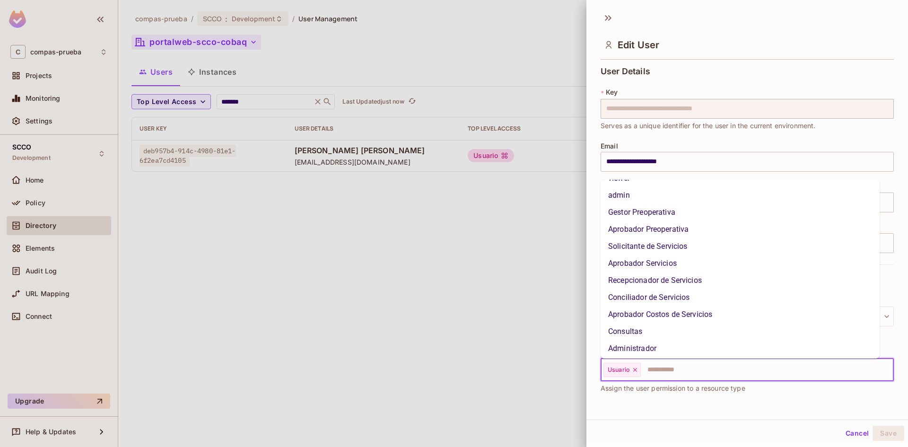
scroll to position [16, 0]
click at [674, 227] on li "Gestor Preoperativa" at bounding box center [739, 226] width 279 height 17
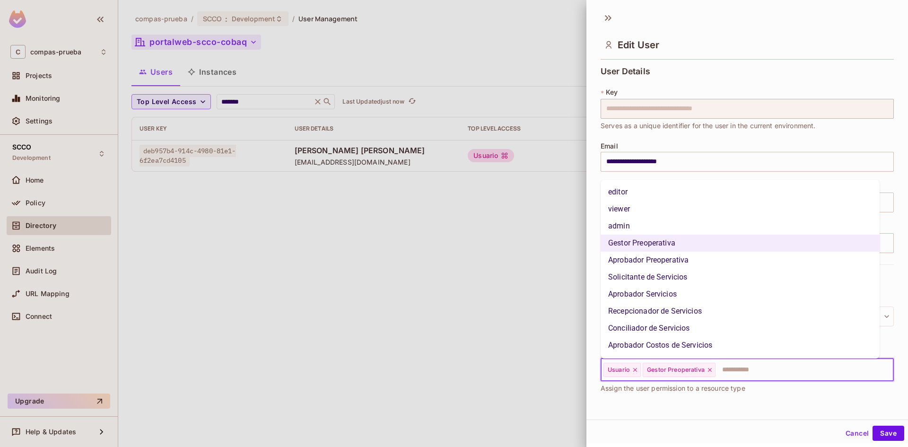
click at [748, 369] on input "text" at bounding box center [795, 369] width 159 height 19
click at [675, 257] on li "Aprobador Preoperativa" at bounding box center [739, 260] width 279 height 17
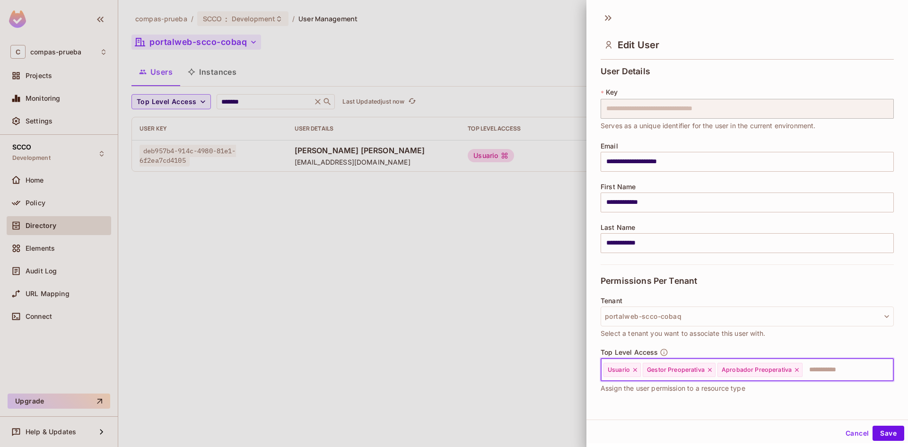
click at [836, 362] on input "text" at bounding box center [839, 369] width 72 height 19
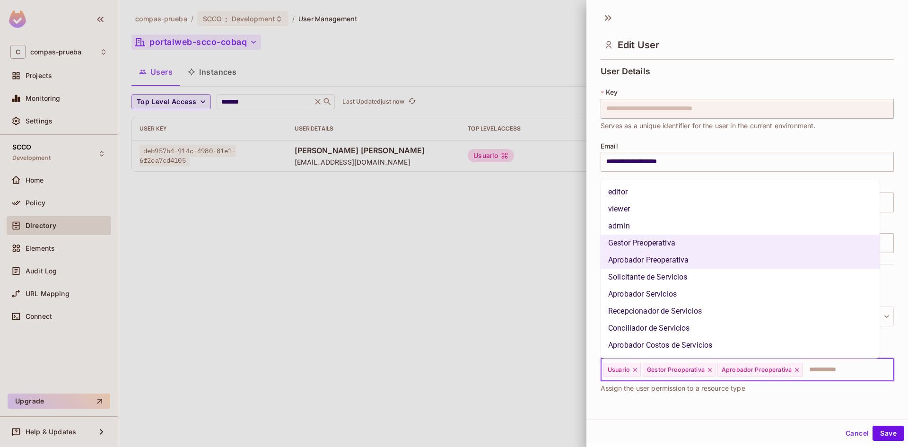
drag, startPoint x: 643, startPoint y: 275, endPoint x: 651, endPoint y: 276, distance: 7.6
click at [644, 275] on li "Solicitante de Servicios" at bounding box center [739, 277] width 279 height 17
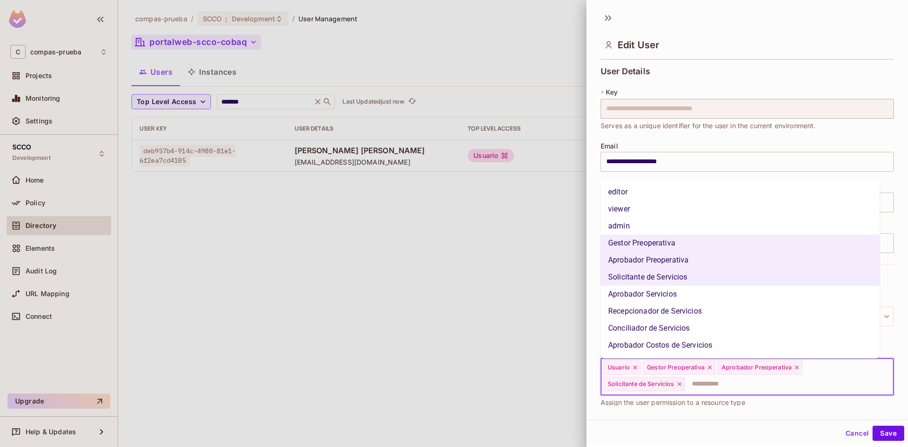
drag, startPoint x: 819, startPoint y: 383, endPoint x: 817, endPoint y: 370, distance: 12.9
click at [819, 383] on input "text" at bounding box center [780, 383] width 189 height 19
click at [640, 290] on li "Aprobador Servicios" at bounding box center [739, 294] width 279 height 17
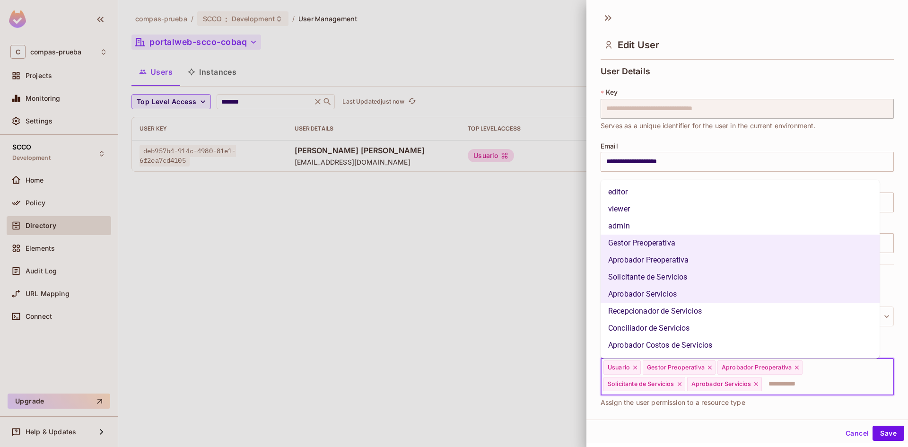
click at [801, 386] on input "text" at bounding box center [819, 383] width 113 height 19
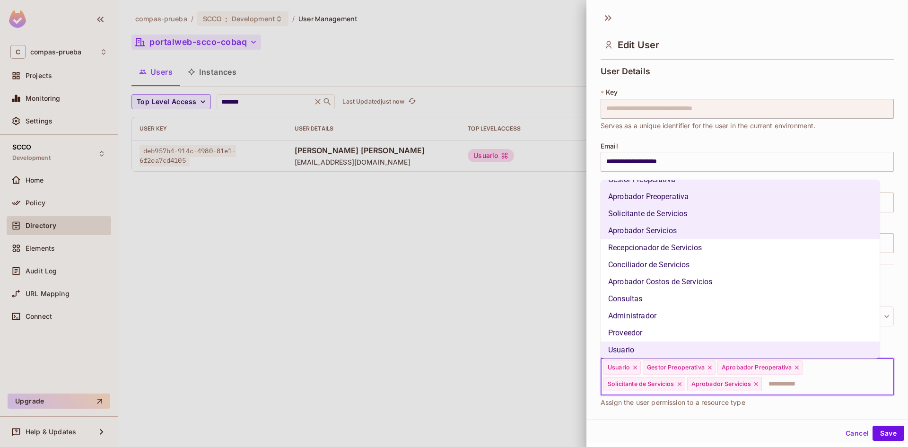
scroll to position [67, 0]
click at [703, 243] on li "Recepcionador de Servicios" at bounding box center [739, 243] width 279 height 17
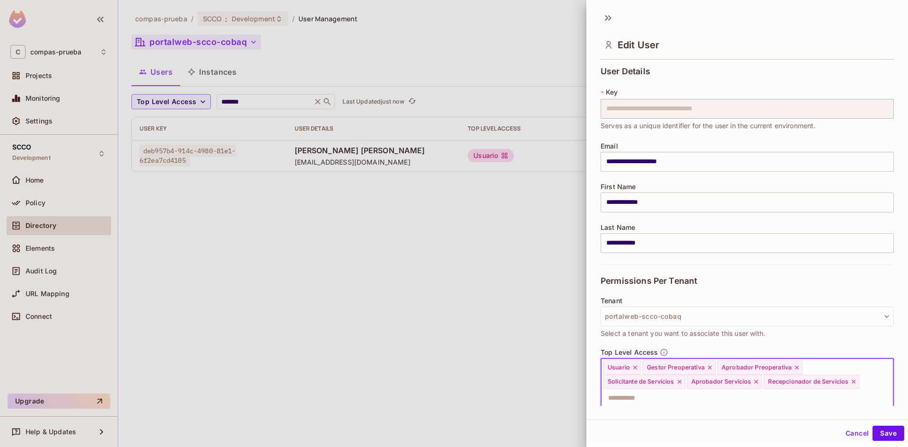
click at [807, 403] on input "text" at bounding box center [738, 398] width 273 height 19
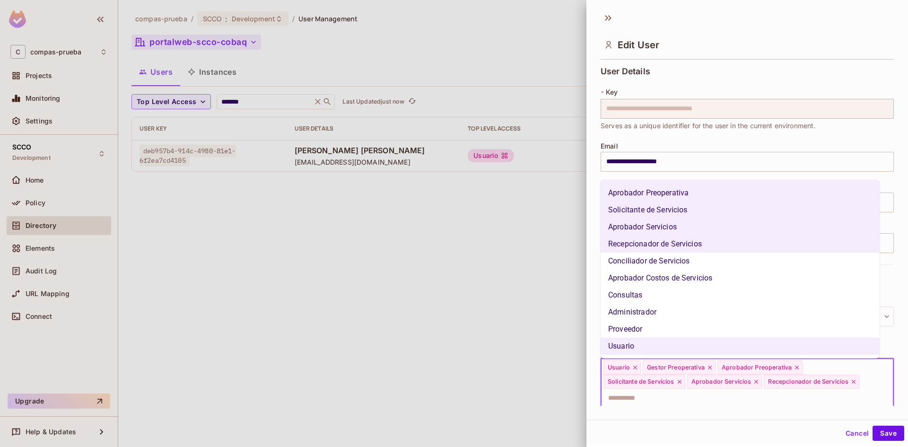
click at [683, 263] on li "Conciliador de Servicios" at bounding box center [739, 260] width 279 height 17
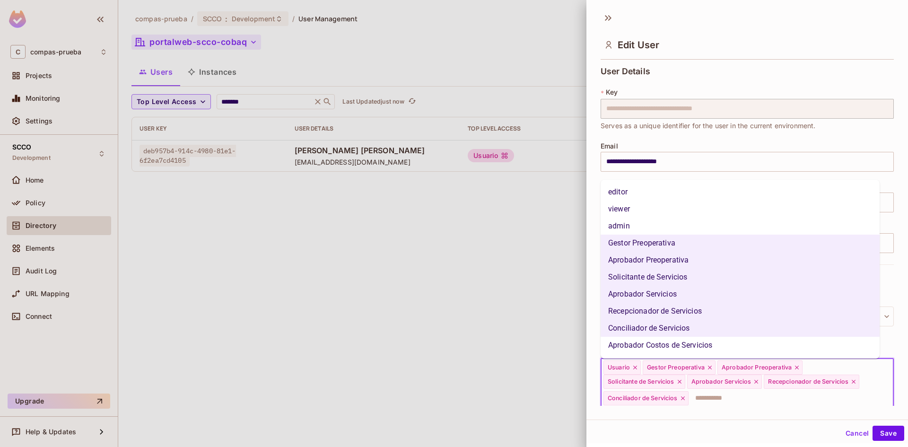
click at [713, 401] on input "text" at bounding box center [782, 398] width 186 height 19
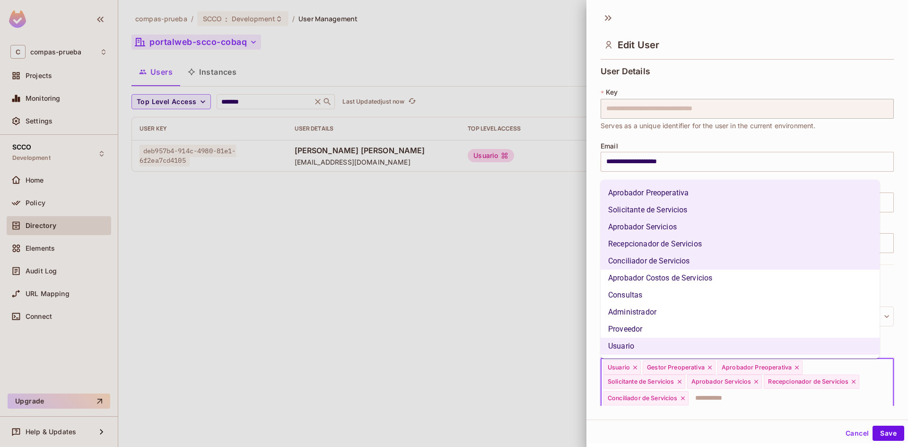
click at [698, 277] on li "Aprobador Costos de Servicios" at bounding box center [739, 278] width 279 height 17
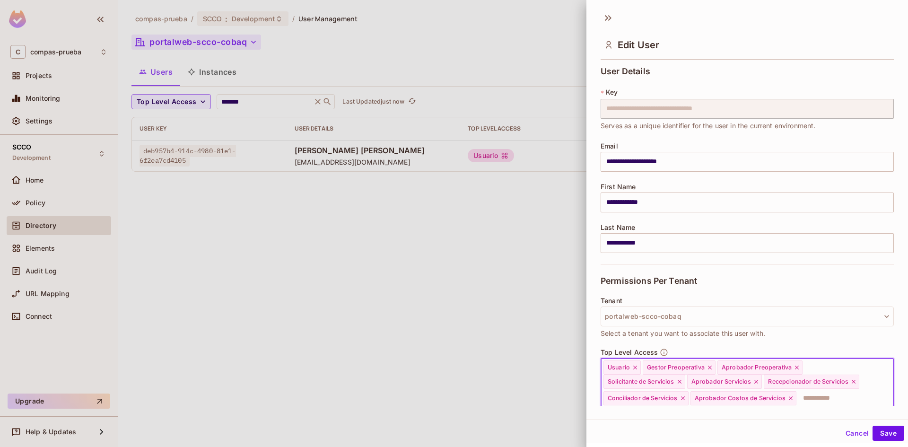
click at [832, 398] on input "text" at bounding box center [836, 398] width 78 height 19
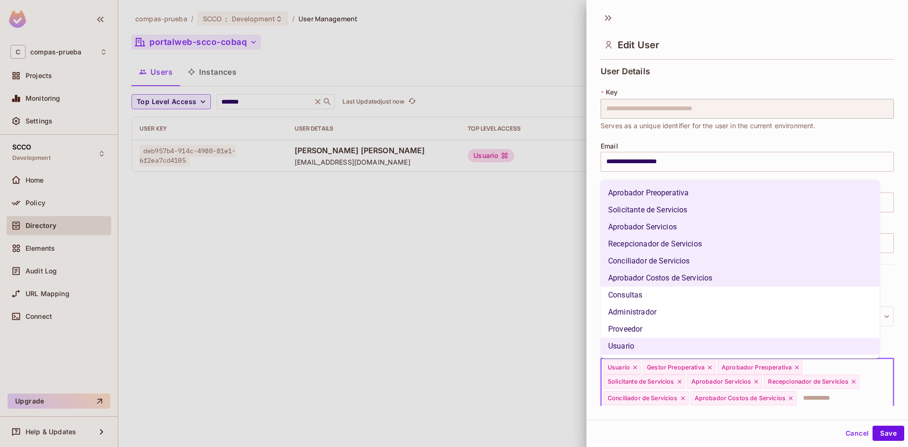
click at [633, 295] on li "Consultas" at bounding box center [739, 295] width 279 height 17
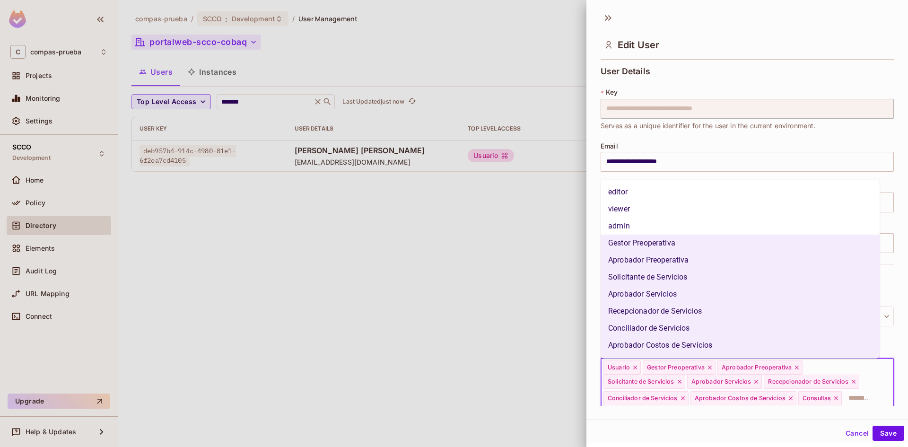
click at [853, 403] on input "text" at bounding box center [859, 398] width 33 height 19
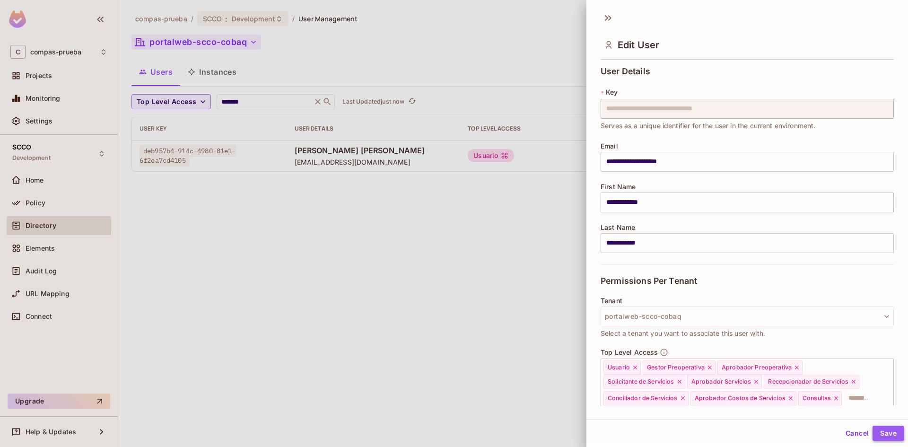
click at [878, 433] on button "Save" at bounding box center [888, 433] width 32 height 15
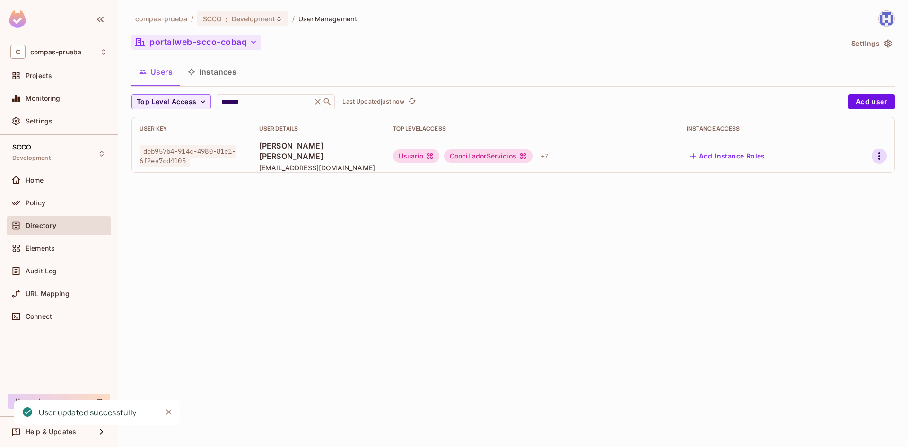
click at [878, 156] on icon "button" at bounding box center [878, 155] width 11 height 11
click at [847, 175] on li "Edit" at bounding box center [838, 177] width 84 height 21
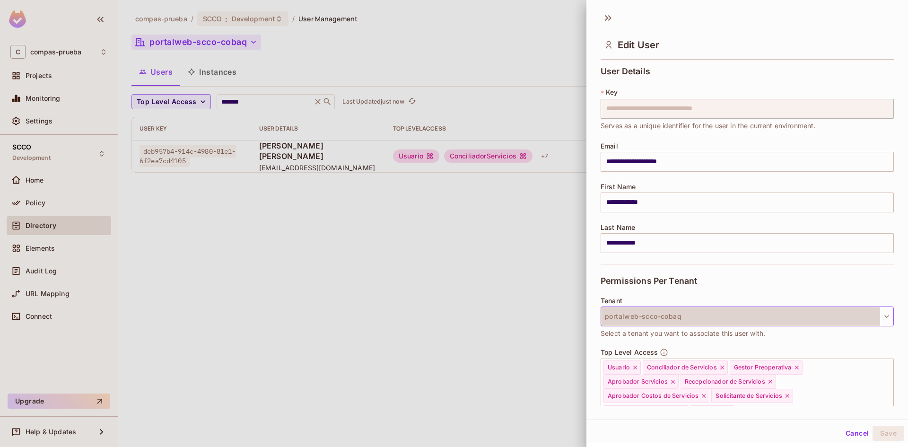
click at [709, 316] on button "portalweb-scco-cobaq" at bounding box center [746, 316] width 293 height 20
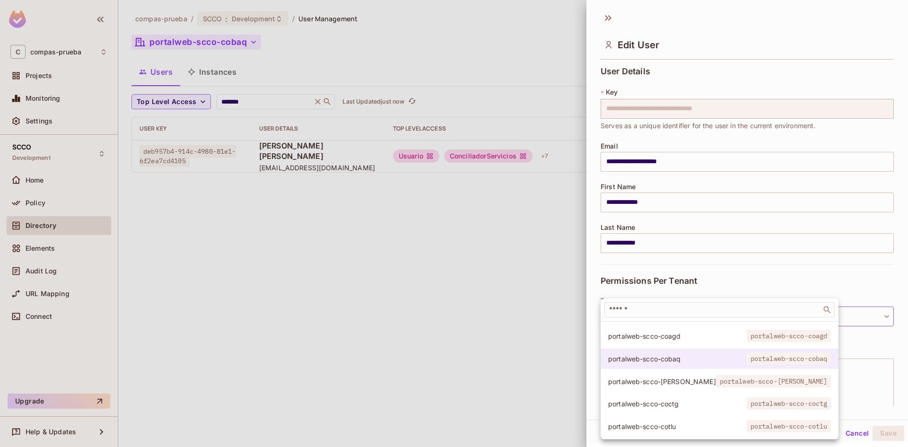
scroll to position [48, 0]
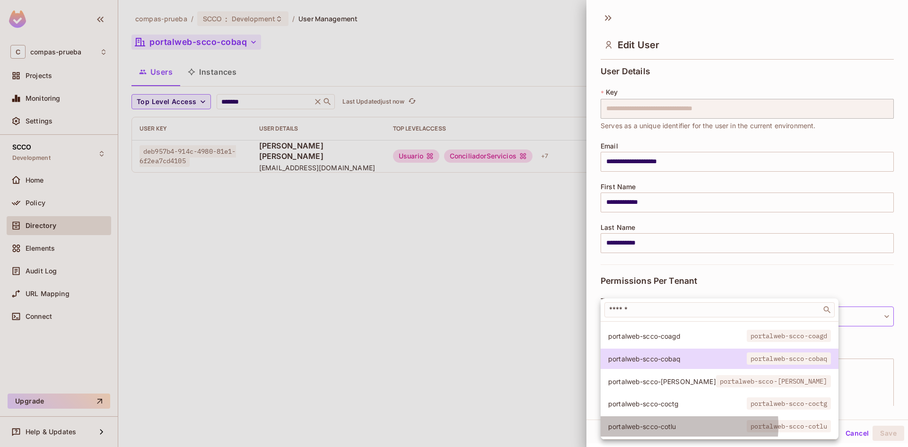
drag, startPoint x: 662, startPoint y: 418, endPoint x: 716, endPoint y: 392, distance: 59.8
click at [662, 422] on span "portalweb-scco-cotlu" at bounding box center [677, 426] width 139 height 9
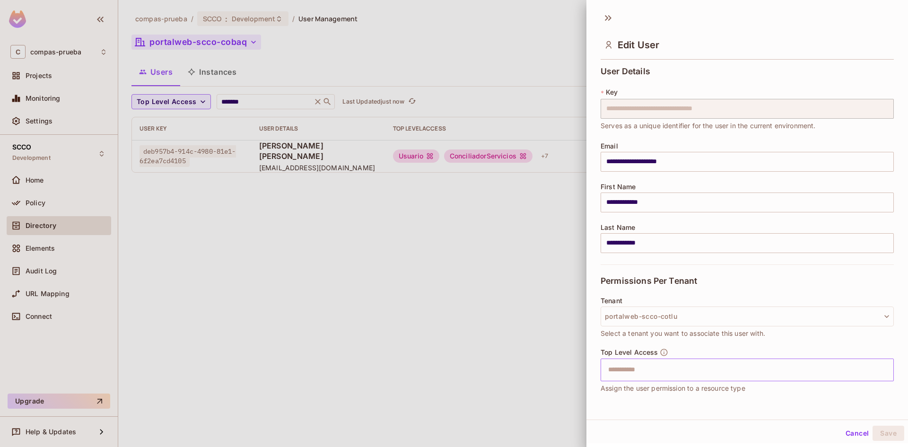
click at [737, 376] on input "text" at bounding box center [738, 369] width 273 height 19
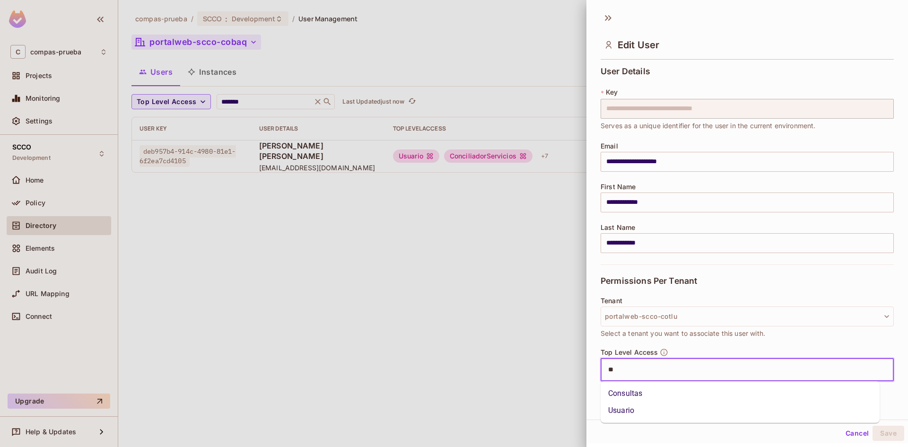
type input "***"
click at [694, 384] on ul "Usuario" at bounding box center [739, 393] width 279 height 25
click at [812, 399] on li "Usuario" at bounding box center [739, 393] width 279 height 17
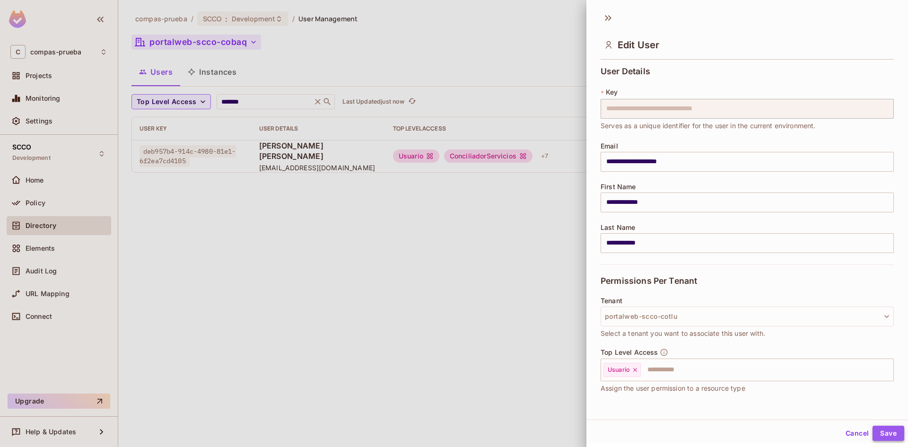
click at [879, 433] on button "Save" at bounding box center [888, 433] width 32 height 15
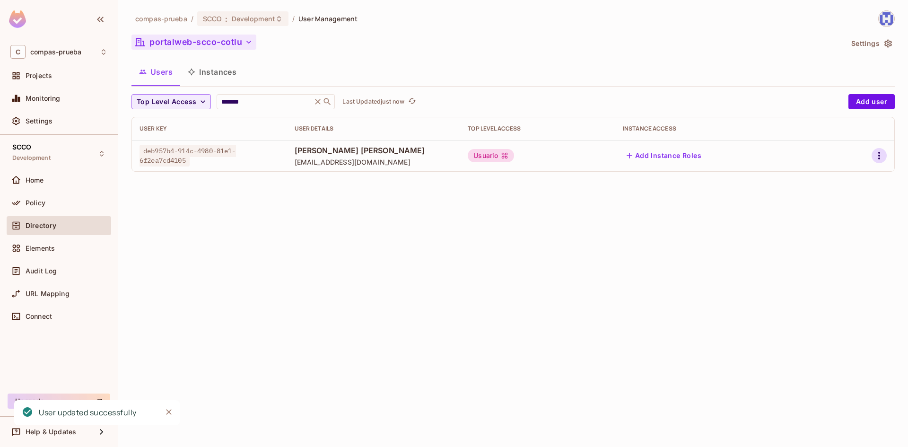
click at [874, 157] on icon "button" at bounding box center [878, 155] width 11 height 11
click at [835, 174] on div "Edit" at bounding box center [829, 177] width 13 height 9
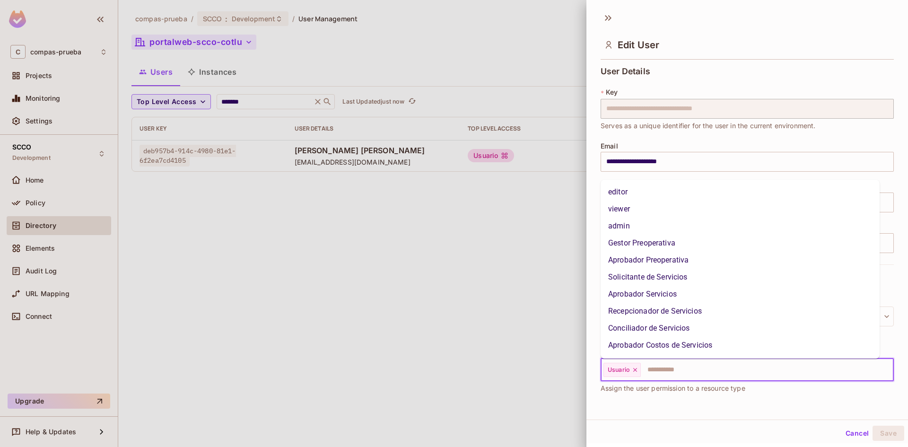
click at [688, 375] on input "text" at bounding box center [759, 369] width 234 height 19
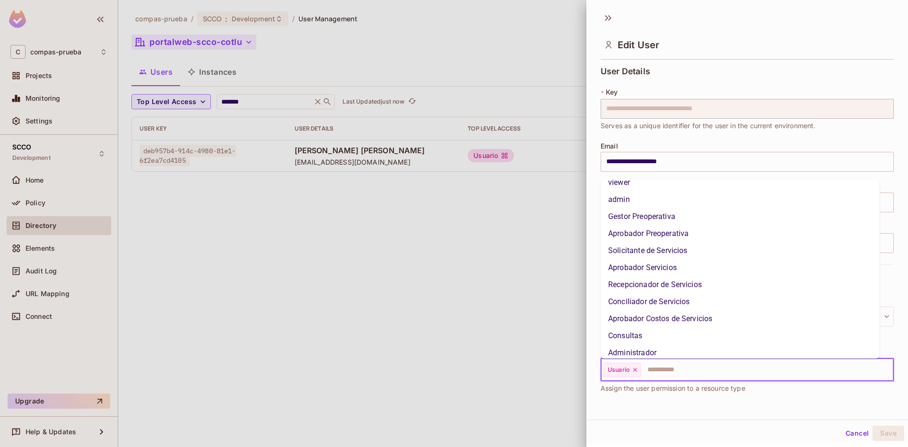
scroll to position [16, 0]
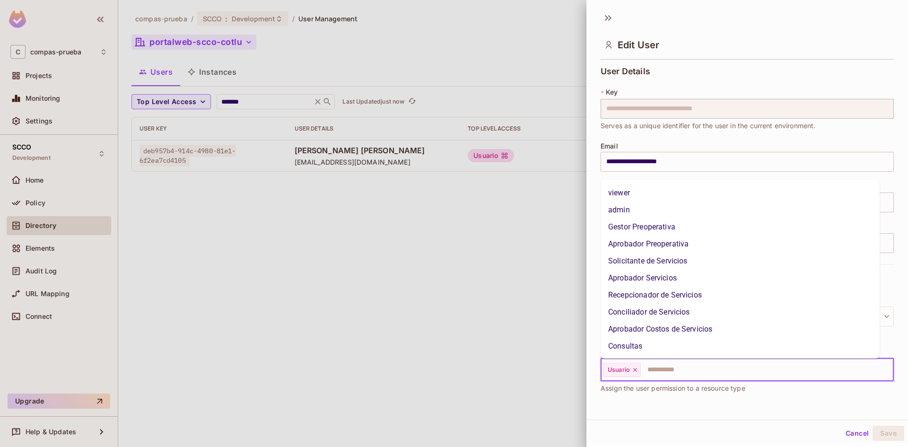
click at [659, 226] on li "Gestor Preoperativa" at bounding box center [739, 226] width 279 height 17
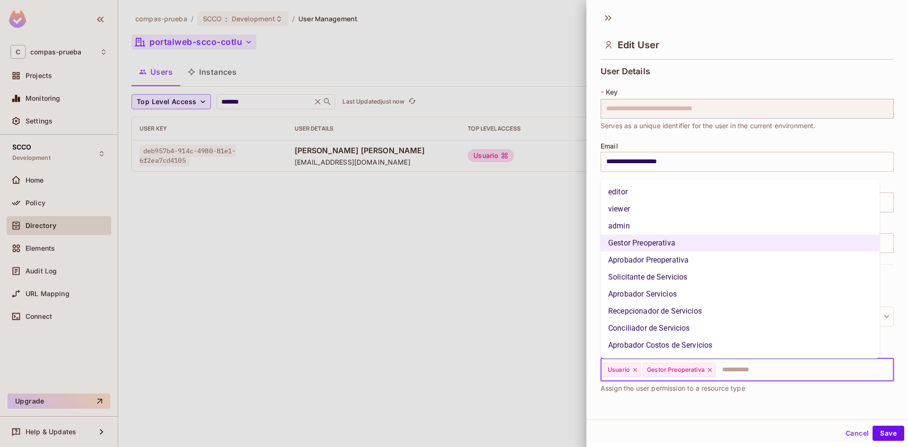
click at [748, 368] on input "text" at bounding box center [795, 369] width 159 height 19
drag, startPoint x: 661, startPoint y: 262, endPoint x: 774, endPoint y: 321, distance: 126.9
click at [661, 262] on li "Aprobador Preoperativa" at bounding box center [739, 260] width 279 height 17
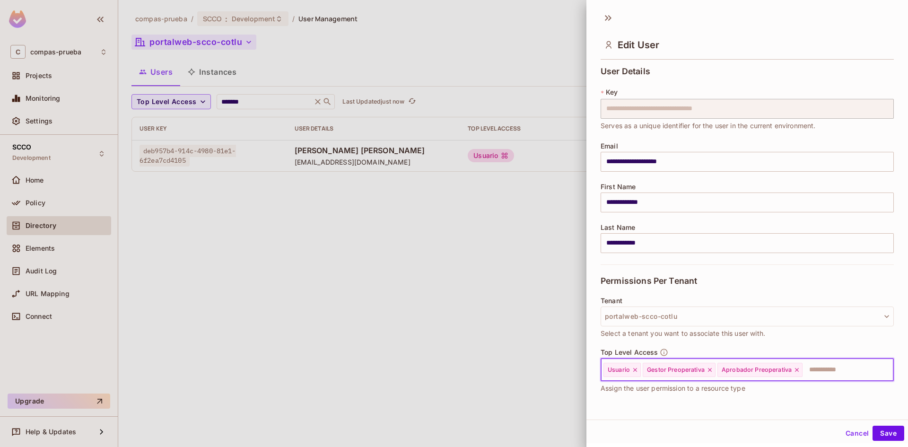
click at [816, 370] on input "text" at bounding box center [839, 369] width 72 height 19
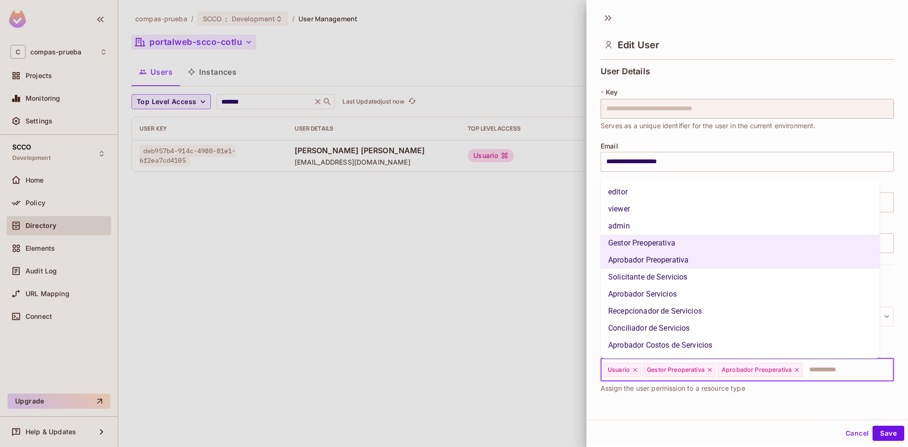
click at [649, 276] on li "Solicitante de Servicios" at bounding box center [739, 277] width 279 height 17
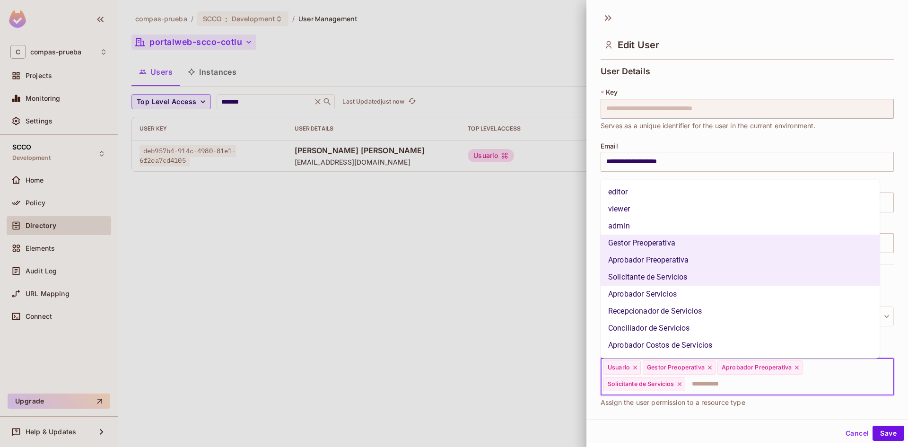
click at [727, 388] on input "text" at bounding box center [780, 383] width 189 height 19
click at [645, 294] on li "Aprobador Servicios" at bounding box center [739, 294] width 279 height 17
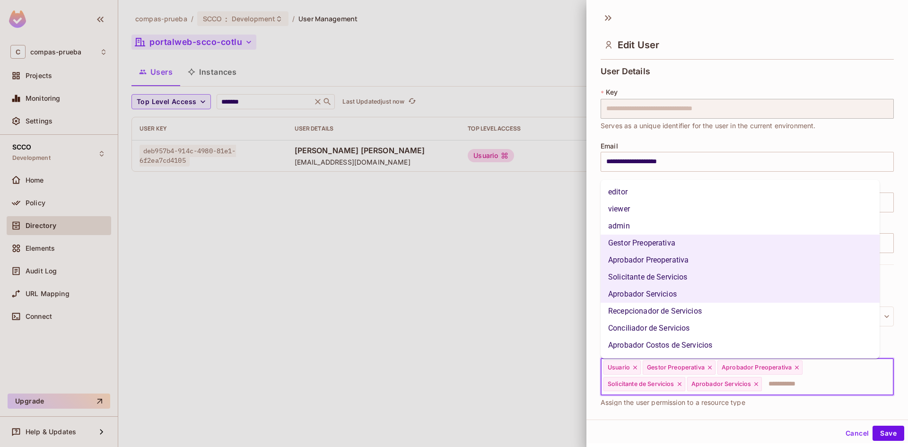
click at [799, 384] on input "text" at bounding box center [819, 383] width 113 height 19
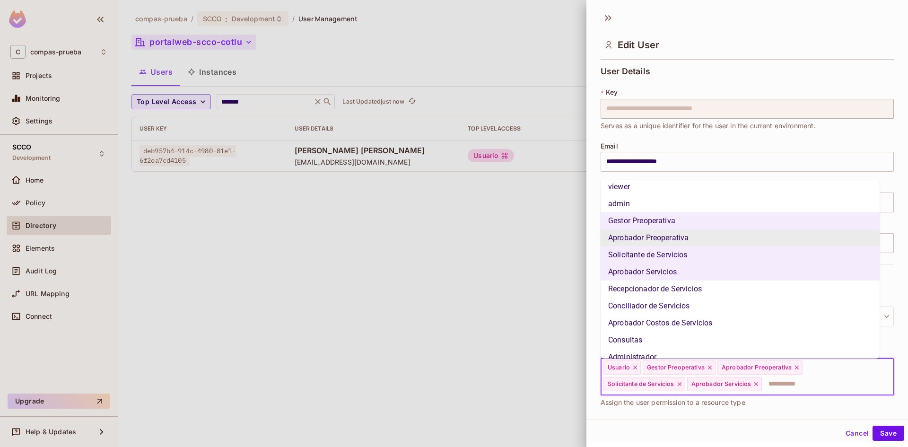
scroll to position [20, 0]
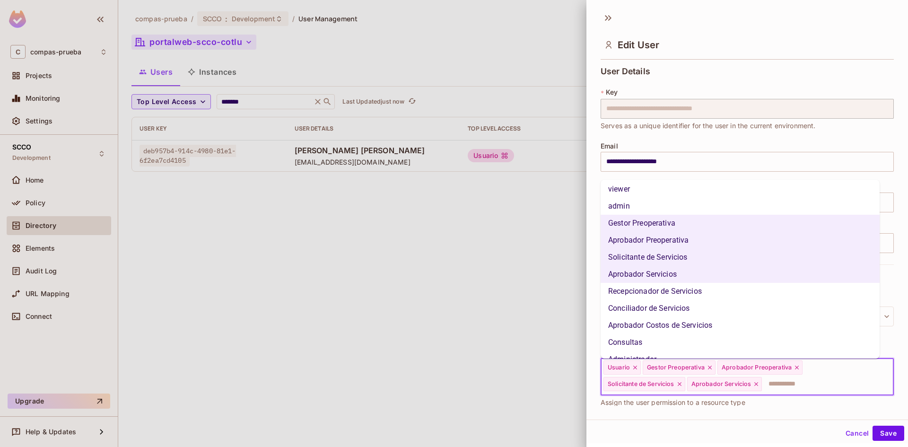
click at [661, 294] on li "Recepcionador de Servicios" at bounding box center [739, 291] width 279 height 17
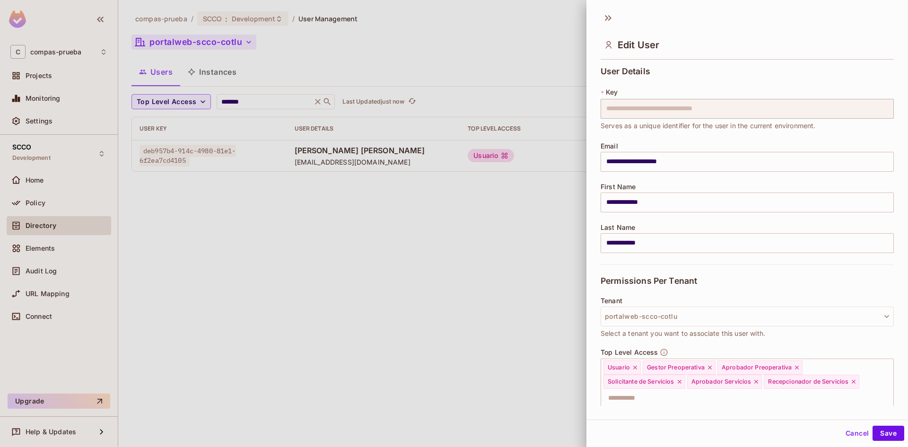
click at [700, 409] on div "**********" at bounding box center [747, 213] width 322 height 413
click at [637, 398] on input "text" at bounding box center [738, 398] width 273 height 19
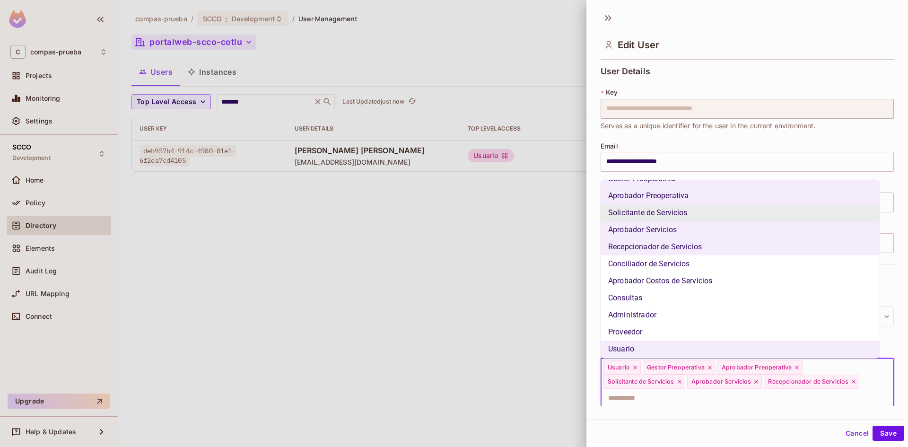
scroll to position [67, 0]
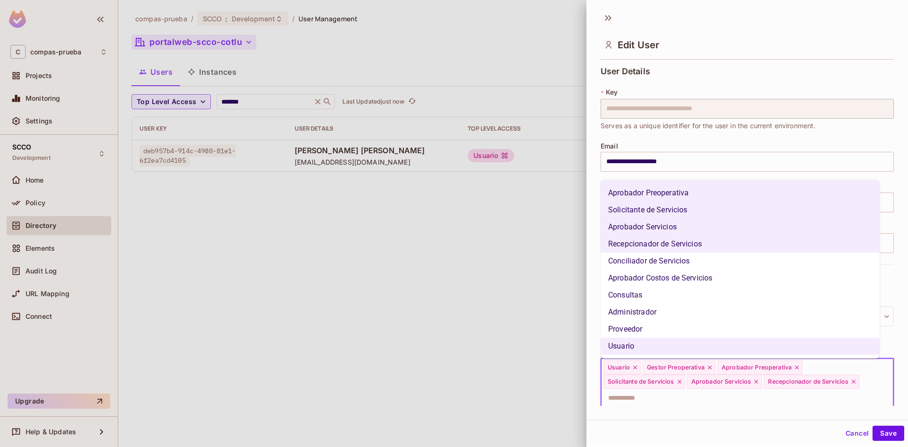
click at [656, 256] on li "Conciliador de Servicios" at bounding box center [739, 260] width 279 height 17
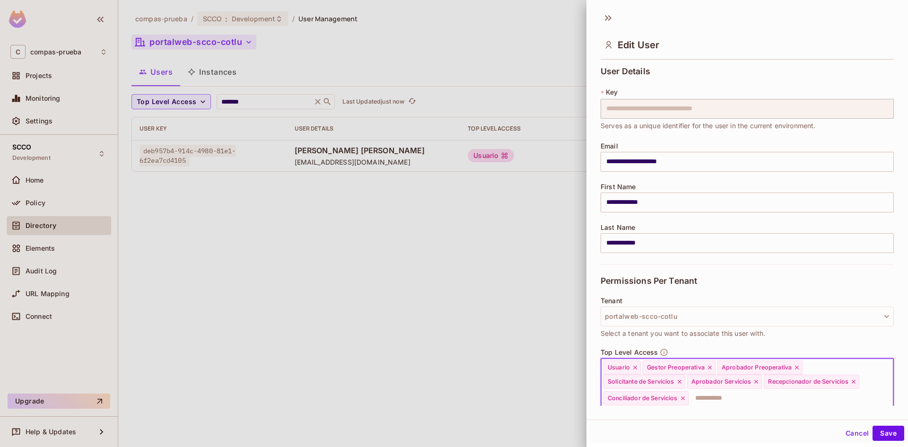
click at [723, 397] on input "text" at bounding box center [782, 398] width 186 height 19
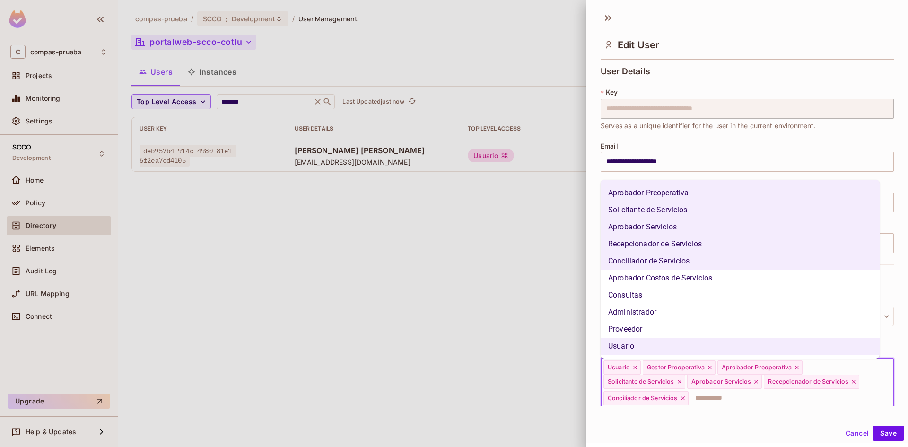
click at [656, 277] on li "Aprobador Costos de Servicios" at bounding box center [739, 278] width 279 height 17
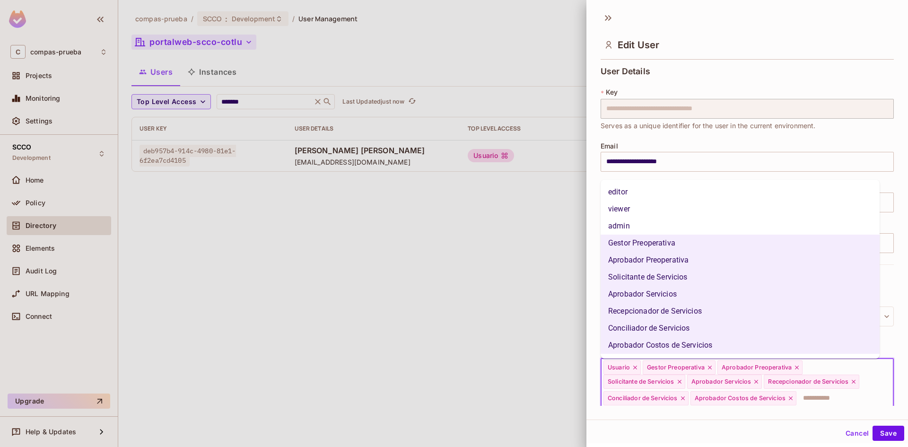
click at [854, 397] on input "text" at bounding box center [836, 398] width 78 height 19
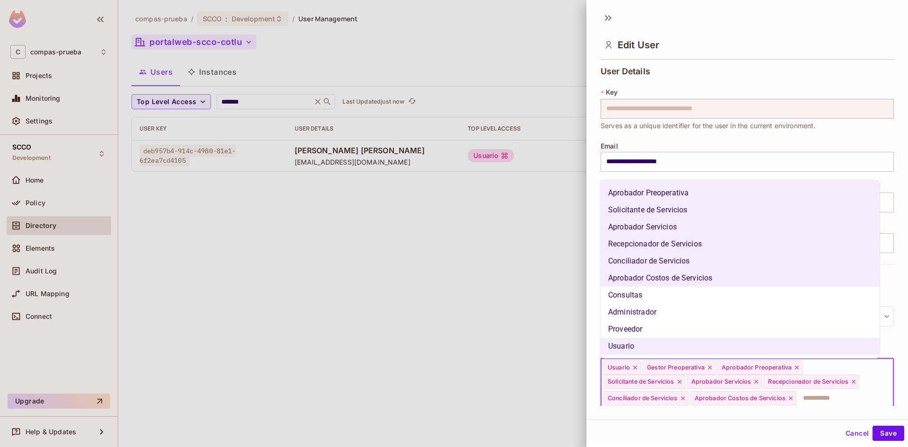
click at [626, 294] on li "Consultas" at bounding box center [739, 295] width 279 height 17
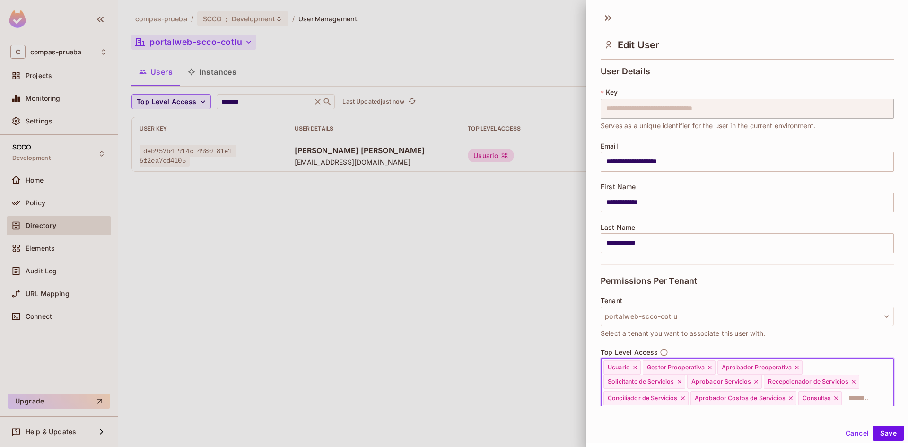
click at [860, 400] on div "Usuario Gestor Preoperativa Aprobador Preoperativa Solicitante de Servicios Apr…" at bounding box center [746, 383] width 293 height 51
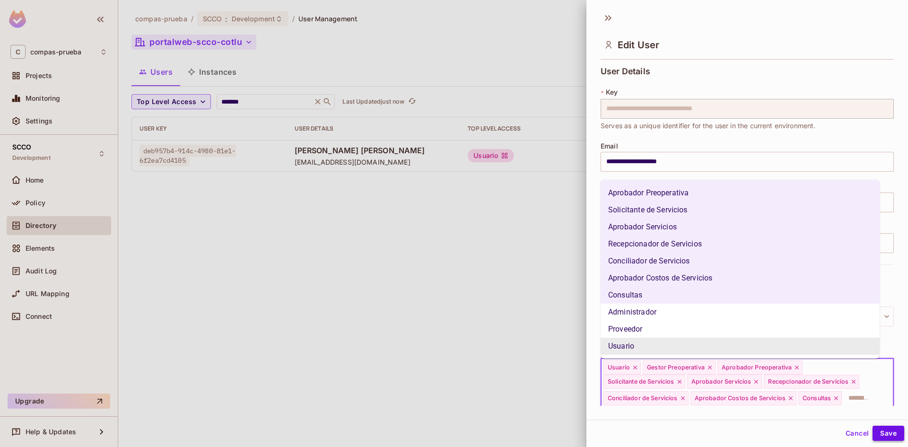
click at [883, 432] on button "Save" at bounding box center [888, 433] width 32 height 15
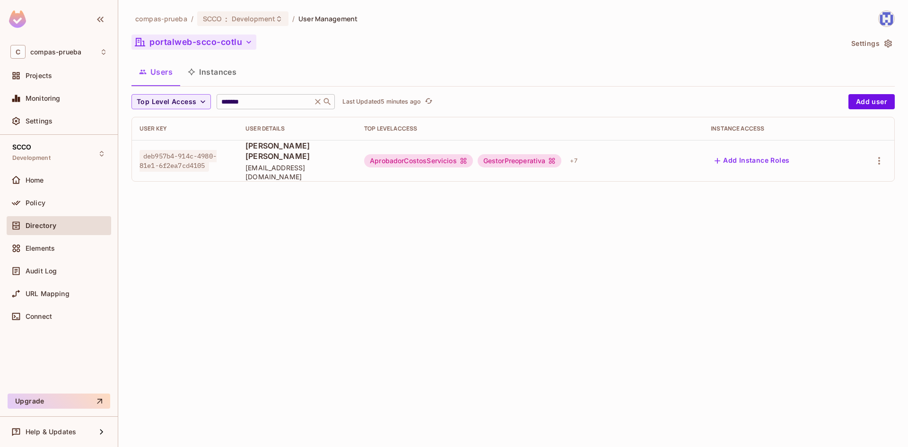
click at [320, 102] on icon at bounding box center [317, 101] width 9 height 9
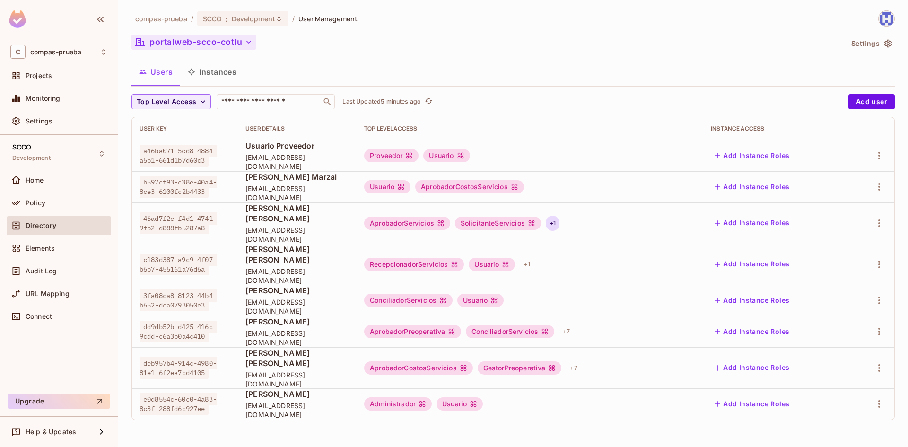
click at [559, 222] on div "+ 1" at bounding box center [553, 223] width 14 height 15
click at [641, 222] on div at bounding box center [454, 223] width 908 height 447
click at [878, 217] on icon "button" at bounding box center [878, 222] width 11 height 11
click at [821, 241] on div "Edit" at bounding box center [821, 239] width 35 height 15
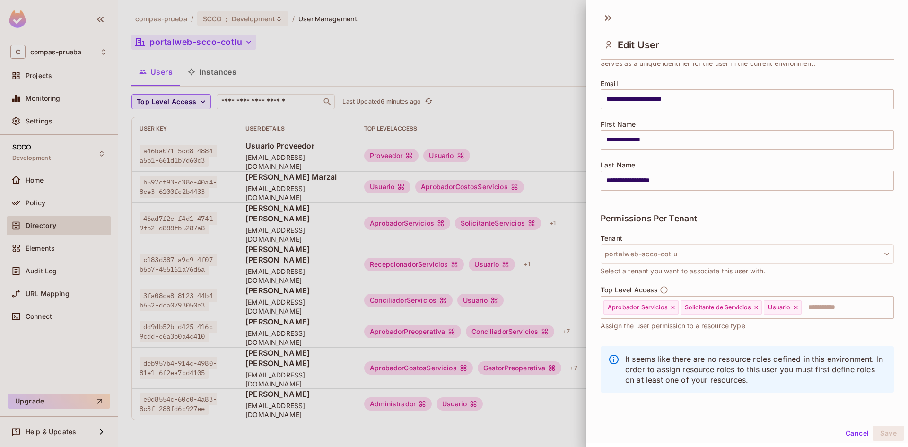
scroll to position [64, 0]
click at [757, 304] on icon at bounding box center [756, 306] width 4 height 4
click at [887, 434] on button "Save" at bounding box center [888, 433] width 32 height 15
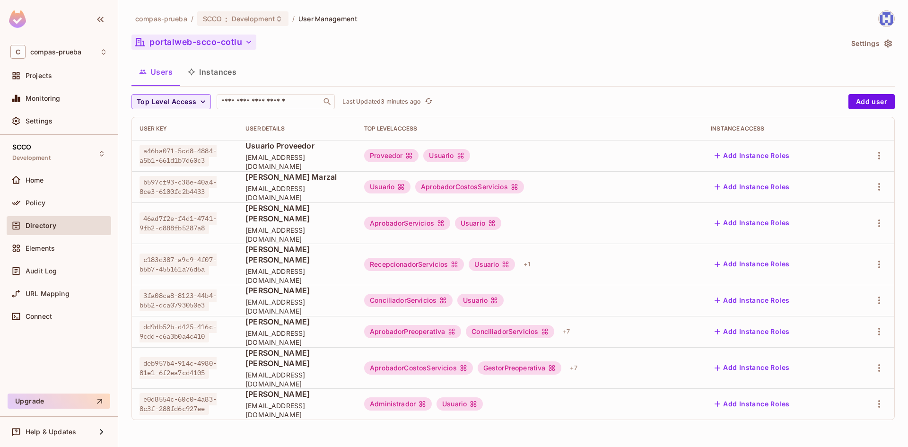
click at [245, 226] on span "[EMAIL_ADDRESS][DOMAIN_NAME]" at bounding box center [297, 235] width 104 height 18
copy span "lmartinez"
click at [875, 219] on icon "button" at bounding box center [878, 222] width 11 height 11
click at [839, 242] on li "Edit" at bounding box center [838, 239] width 84 height 21
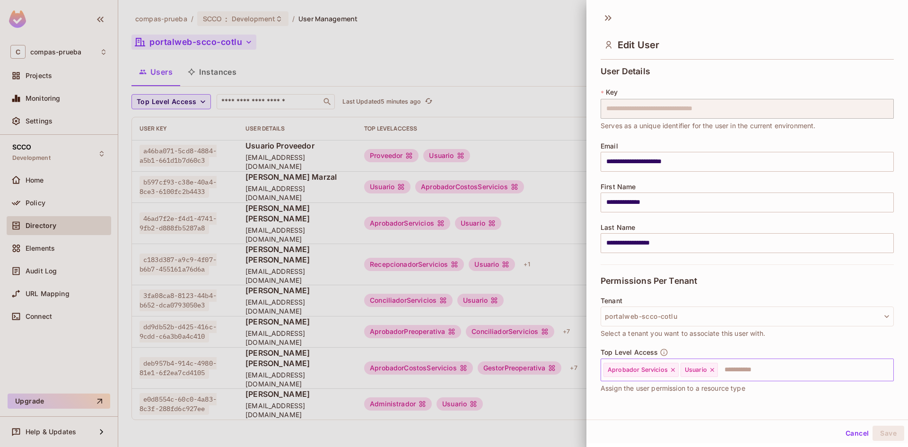
click at [758, 367] on input "text" at bounding box center [797, 369] width 157 height 19
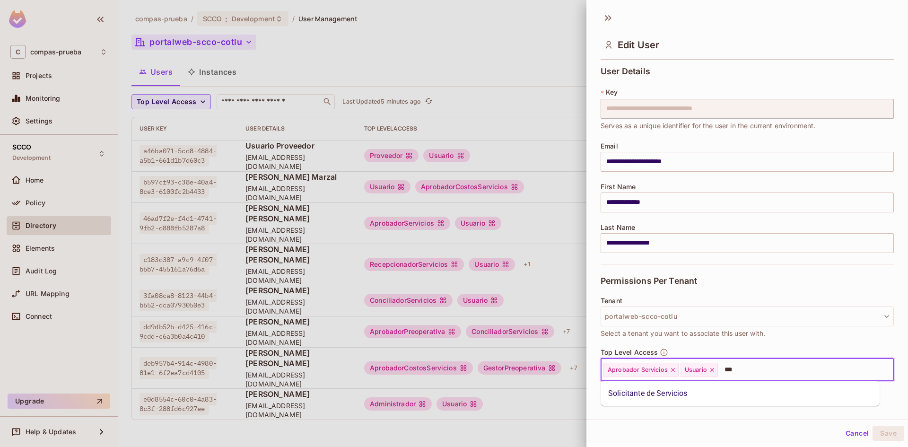
type input "****"
click at [676, 395] on li "Solicitante de Servicios" at bounding box center [739, 393] width 279 height 17
click at [887, 432] on button "Save" at bounding box center [888, 433] width 32 height 15
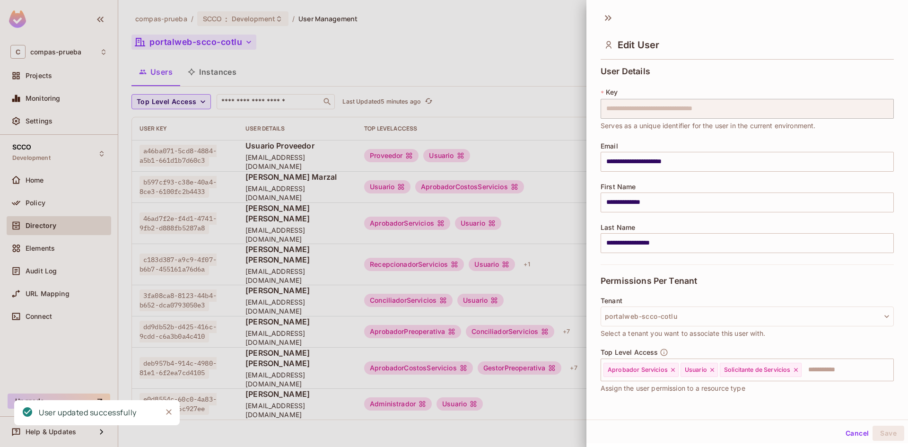
click at [524, 427] on div at bounding box center [454, 223] width 908 height 447
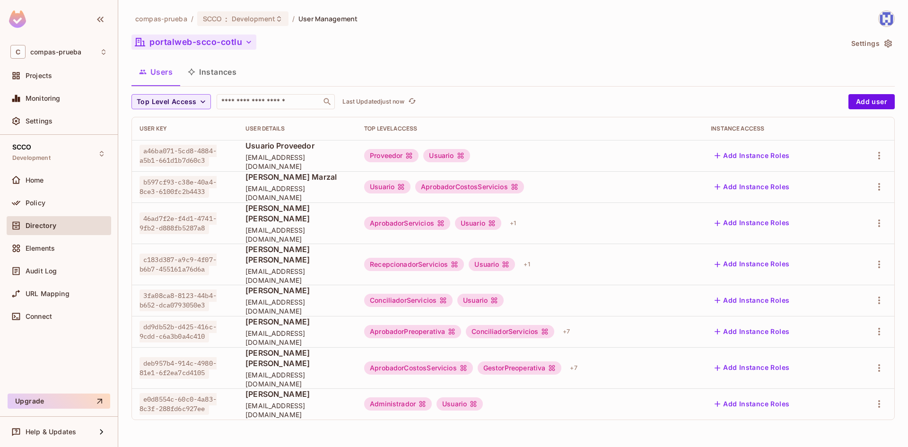
click at [565, 422] on div "compas-prueba / SCCO : Development / User Management portalweb-scco-cotlu Setti…" at bounding box center [513, 223] width 790 height 447
